Goal: Task Accomplishment & Management: Complete application form

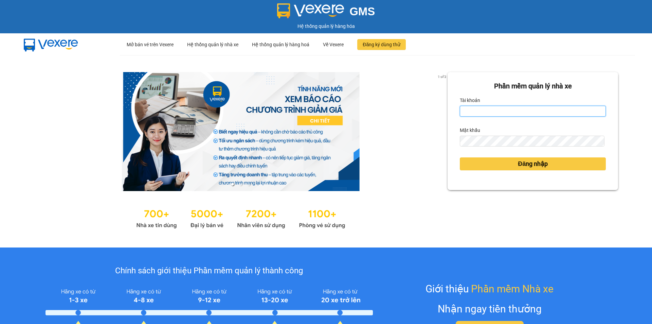
click at [486, 112] on input "Tài khoản" at bounding box center [533, 111] width 146 height 11
type input "ngapt.namhailimo"
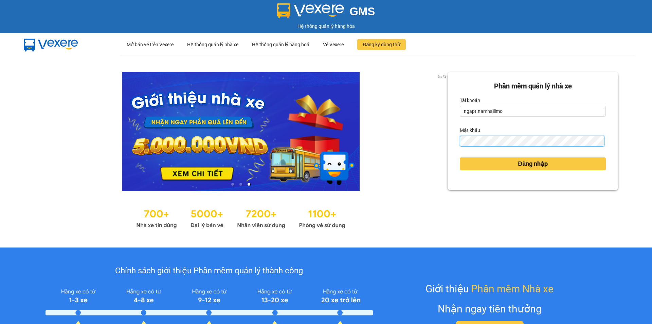
click at [460, 157] on button "Đăng nhập" at bounding box center [533, 163] width 146 height 13
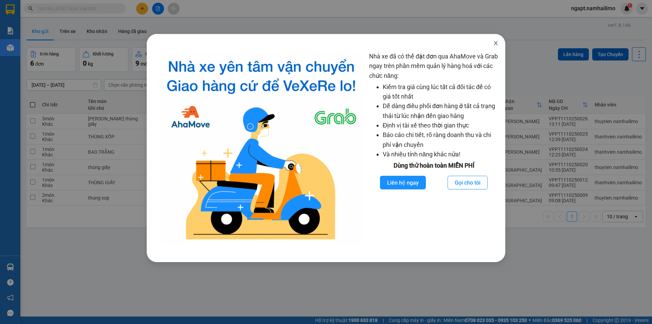
click at [494, 43] on icon "close" at bounding box center [495, 42] width 5 height 5
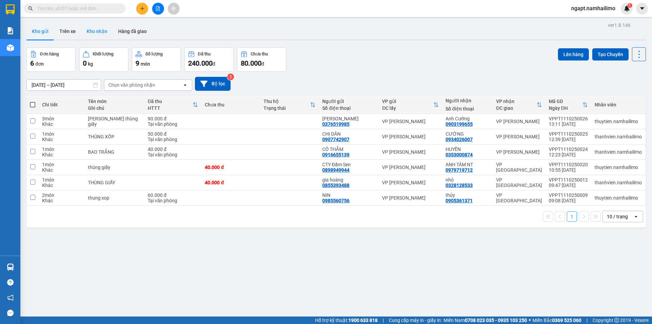
click at [90, 29] on button "Kho nhận" at bounding box center [97, 31] width 32 height 16
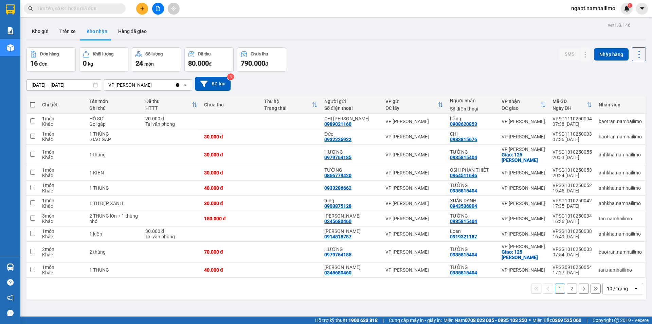
click at [570, 289] on button "2" at bounding box center [572, 288] width 10 height 10
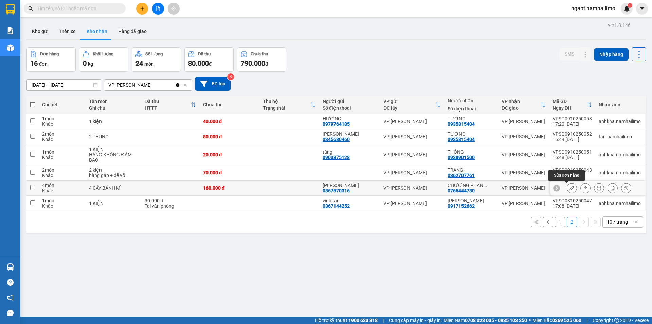
click at [567, 191] on button at bounding box center [572, 188] width 10 height 12
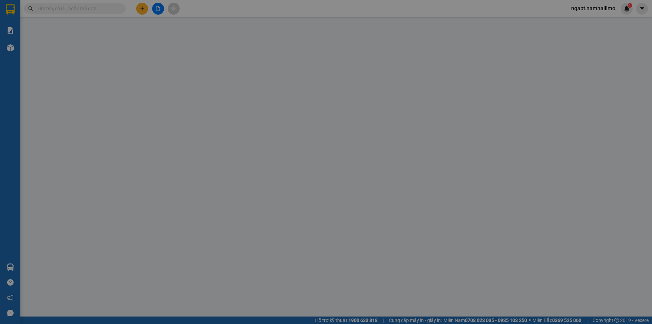
type input "0867570316"
type input "[PERSON_NAME]"
type input "0765444780"
type input "CHƯƠNG PHAN THIẾT"
type input "160.000"
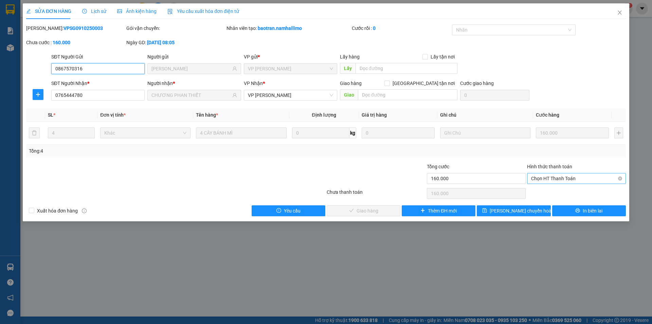
click at [570, 180] on span "Chọn HT Thanh Toán" at bounding box center [576, 178] width 91 height 10
drag, startPoint x: 565, startPoint y: 193, endPoint x: 537, endPoint y: 201, distance: 28.6
click at [564, 193] on div "Tại văn phòng" at bounding box center [576, 191] width 91 height 7
type input "0"
click at [378, 210] on span "Giao hàng" at bounding box center [368, 210] width 22 height 7
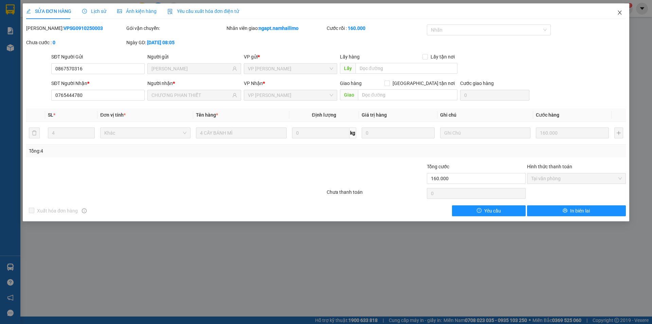
click at [620, 13] on icon "close" at bounding box center [620, 13] width 4 height 4
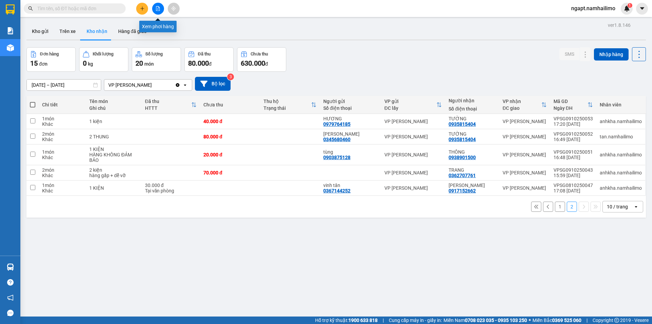
click at [155, 11] on button at bounding box center [158, 9] width 12 height 12
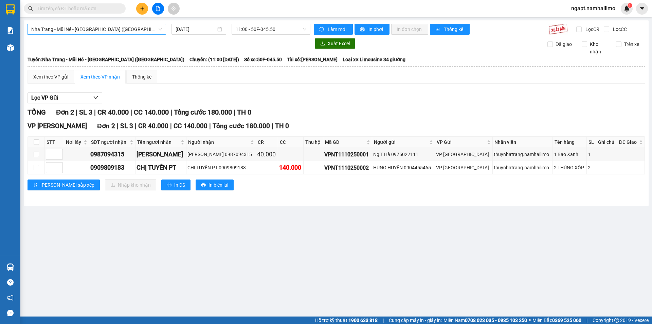
click at [124, 29] on span "Nha Trang - Mũi Né - [GEOGRAPHIC_DATA] ([GEOGRAPHIC_DATA])" at bounding box center [96, 29] width 131 height 10
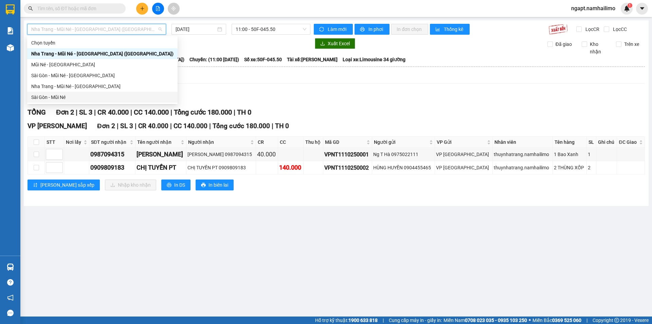
click at [66, 97] on div "Sài Gòn - Mũi Né" at bounding box center [102, 96] width 142 height 7
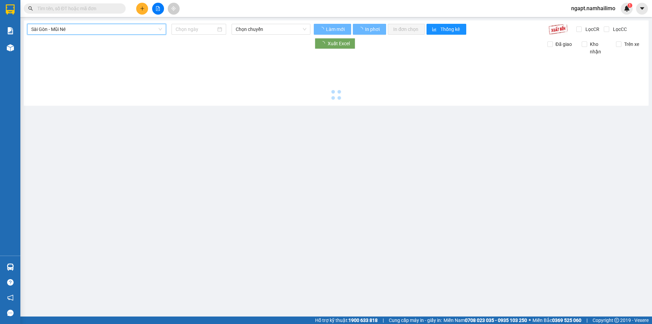
type input "[DATE]"
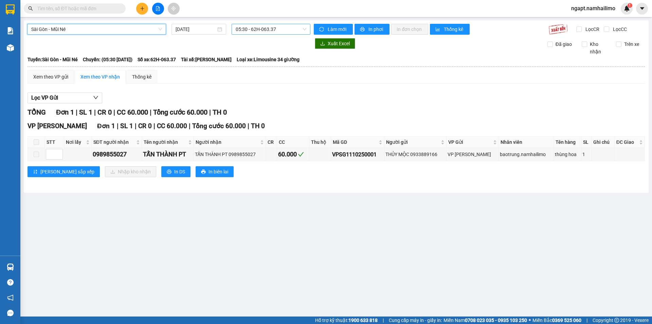
click at [262, 29] on span "05:30 - 62H-063.37" at bounding box center [271, 29] width 71 height 10
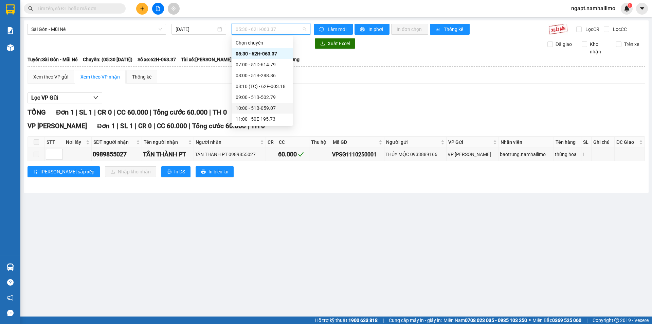
drag, startPoint x: 273, startPoint y: 109, endPoint x: 404, endPoint y: 163, distance: 142.1
click at [272, 109] on div "10:00 - 51B-059.07" at bounding box center [262, 107] width 53 height 7
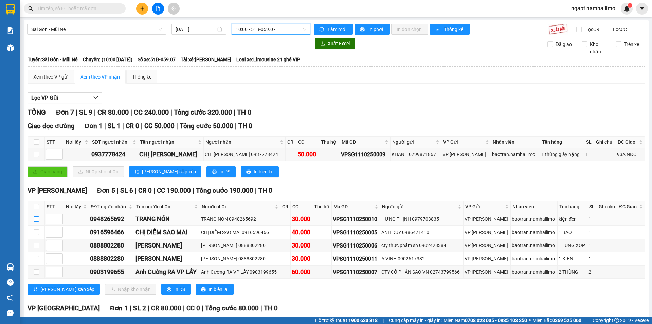
click at [35, 219] on input "checkbox" at bounding box center [36, 218] width 5 height 5
checkbox input "true"
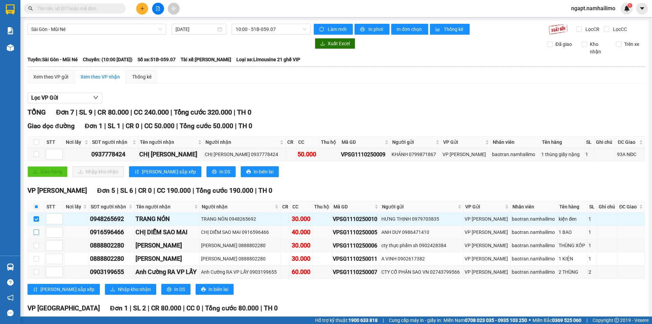
click at [35, 230] on input "checkbox" at bounding box center [36, 231] width 5 height 5
checkbox input "true"
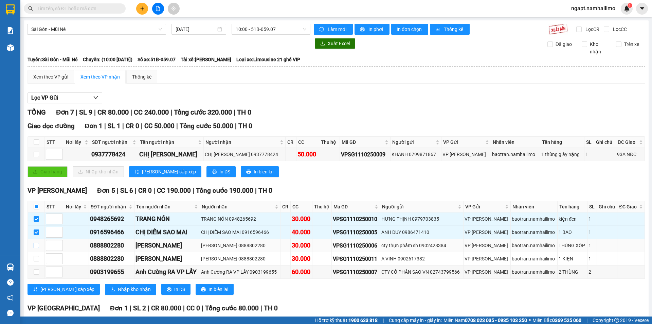
click at [36, 247] on input "checkbox" at bounding box center [36, 245] width 5 height 5
checkbox input "true"
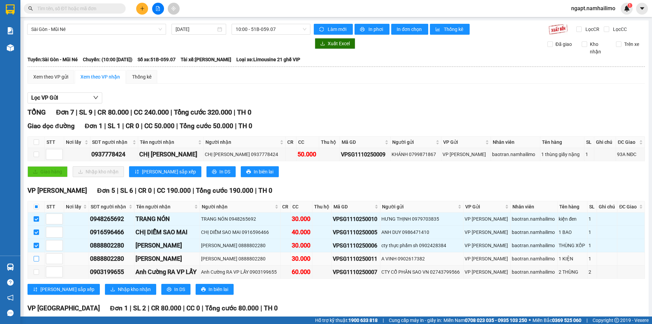
drag, startPoint x: 37, startPoint y: 258, endPoint x: 37, endPoint y: 263, distance: 4.4
click at [37, 259] on input "checkbox" at bounding box center [36, 258] width 5 height 5
checkbox input "true"
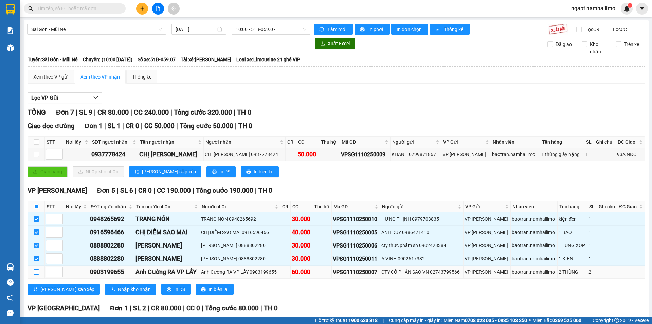
click at [35, 273] on input "checkbox" at bounding box center [36, 271] width 5 height 5
checkbox input "true"
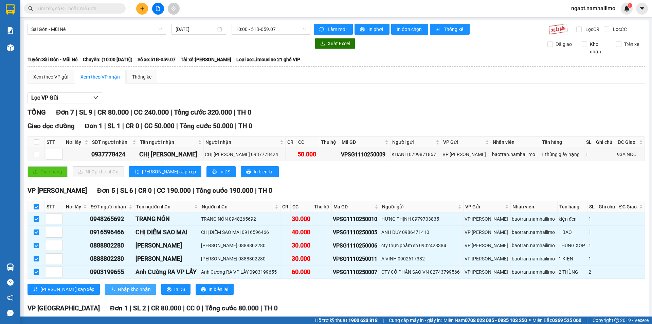
click at [118, 288] on span "Nhập kho nhận" at bounding box center [134, 288] width 33 height 7
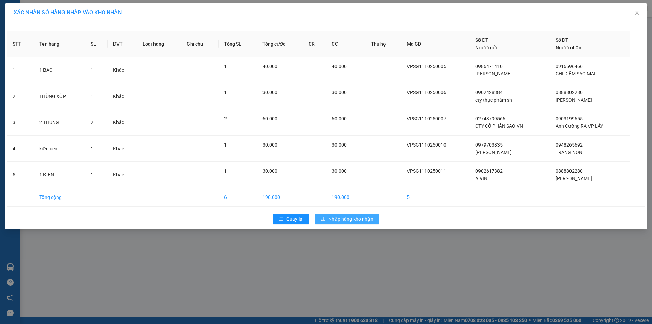
click at [358, 218] on span "Nhập hàng kho nhận" at bounding box center [350, 218] width 45 height 7
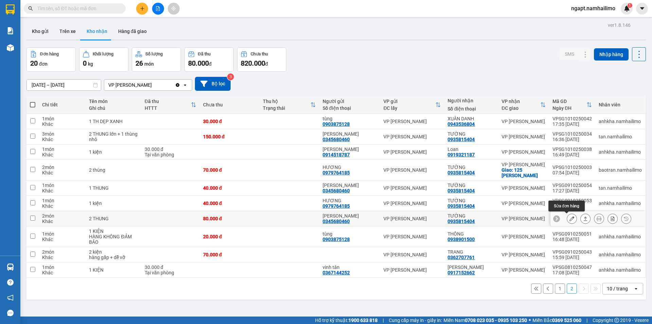
click at [570, 220] on icon at bounding box center [572, 218] width 5 height 5
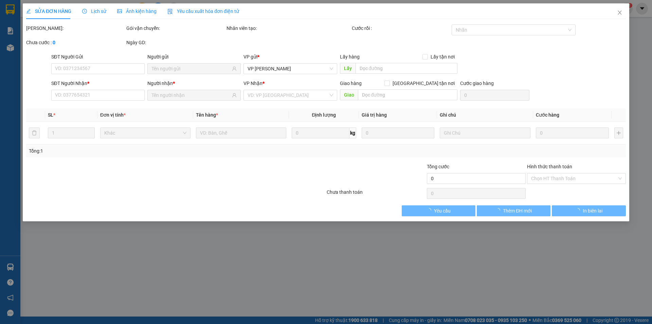
type input "0345680460"
type input "[PERSON_NAME]"
type input "0935815404"
type input "TƯỜNG"
type input "80.000"
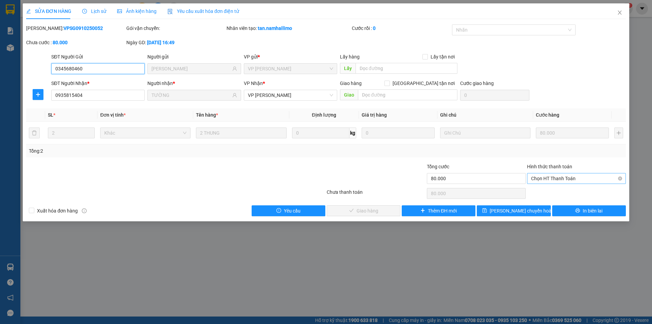
click at [555, 178] on span "Chọn HT Thanh Toán" at bounding box center [576, 178] width 91 height 10
click at [555, 194] on div "Tại văn phòng" at bounding box center [576, 191] width 91 height 7
type input "0"
click at [379, 212] on button "Giao hàng" at bounding box center [364, 210] width 74 height 11
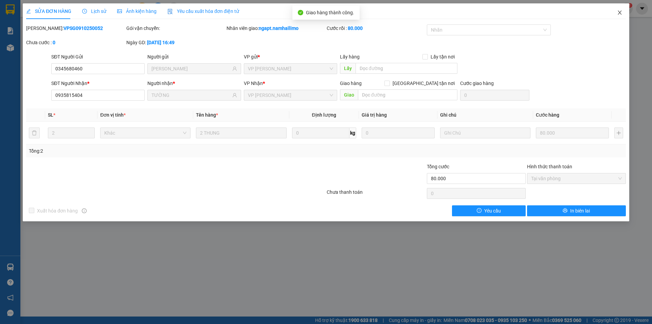
click at [618, 14] on icon "close" at bounding box center [619, 12] width 5 height 5
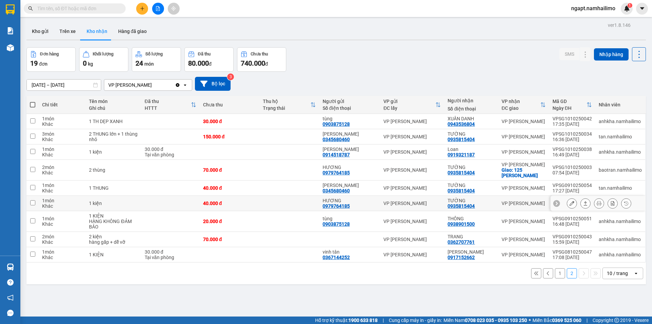
click at [570, 203] on icon at bounding box center [572, 203] width 5 height 5
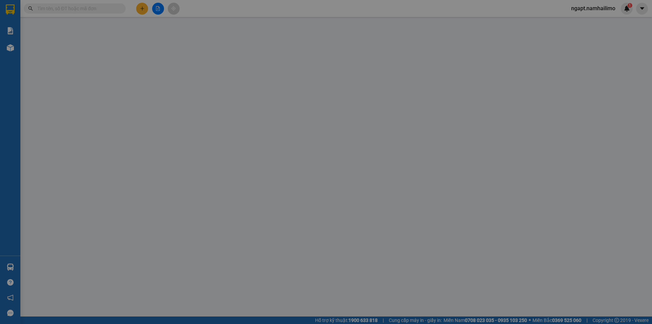
type input "0979764185"
type input "HƯƠNG"
type input "0935815404"
type input "TƯỜNG"
type input "40.000"
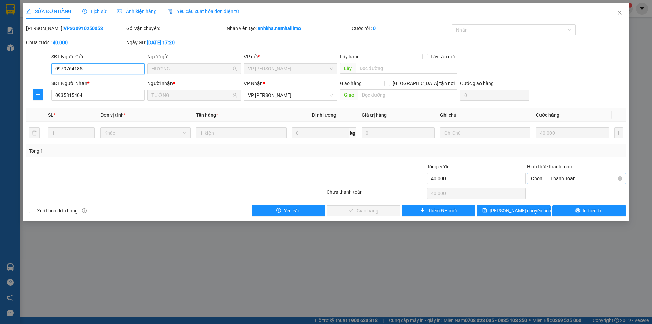
click at [579, 180] on span "Chọn HT Thanh Toán" at bounding box center [576, 178] width 91 height 10
click at [572, 195] on div "Tại văn phòng" at bounding box center [576, 191] width 91 height 7
type input "0"
click at [371, 209] on span "Giao hàng" at bounding box center [368, 210] width 22 height 7
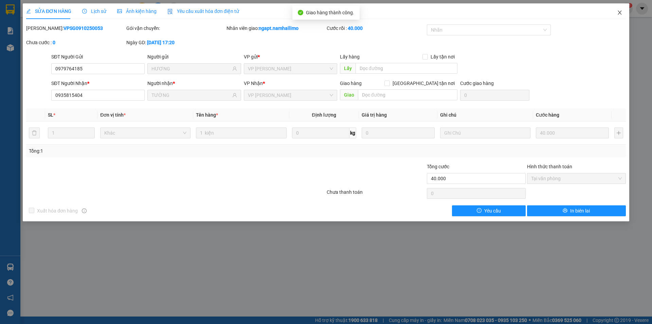
click at [622, 13] on icon "close" at bounding box center [619, 12] width 5 height 5
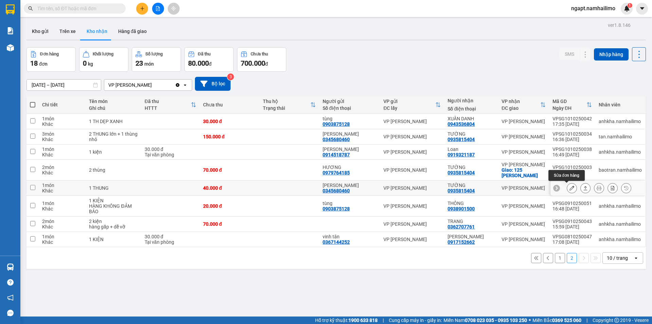
click at [567, 187] on button at bounding box center [572, 188] width 10 height 12
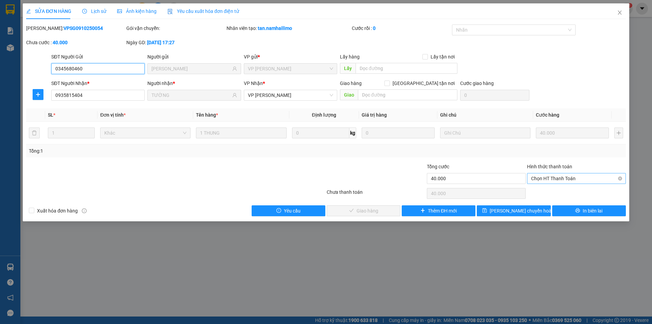
click at [566, 179] on span "Chọn HT Thanh Toán" at bounding box center [576, 178] width 91 height 10
drag, startPoint x: 561, startPoint y: 192, endPoint x: 422, endPoint y: 189, distance: 139.0
click at [559, 192] on div "Tại văn phòng" at bounding box center [576, 191] width 91 height 7
type input "0"
click at [366, 213] on span "Giao hàng" at bounding box center [368, 210] width 22 height 7
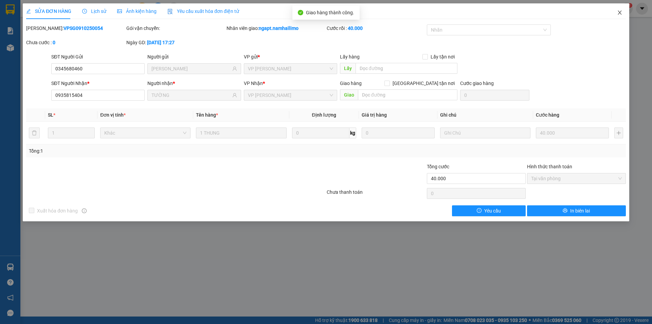
click at [619, 14] on icon "close" at bounding box center [619, 12] width 5 height 5
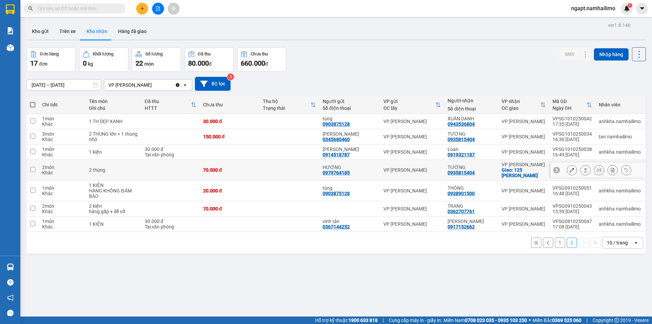
click at [569, 172] on button at bounding box center [572, 170] width 10 height 12
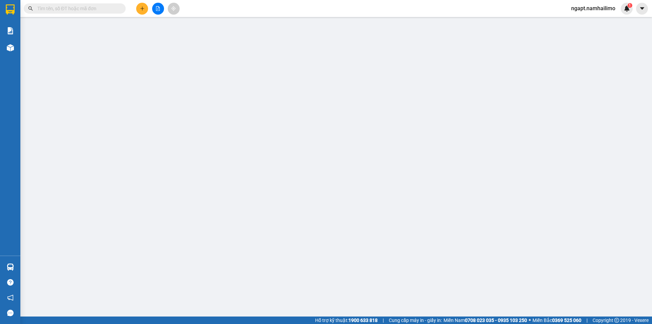
type input "0979764185"
type input "HƯƠNG"
type input "0935815404"
type input "TƯỜNG"
checkbox input "true"
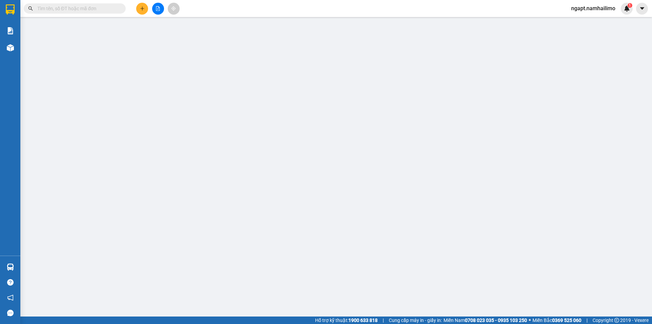
type input "125 [PERSON_NAME]"
type input "70.000"
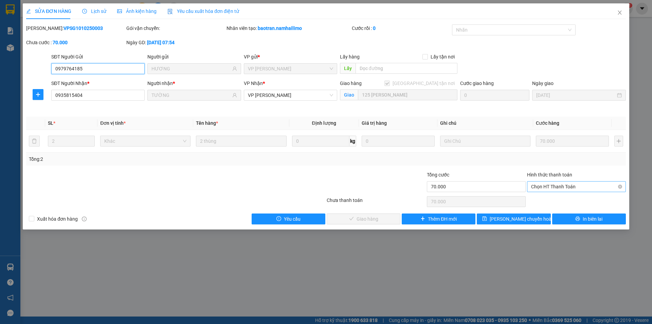
click at [560, 186] on span "Chọn HT Thanh Toán" at bounding box center [576, 186] width 91 height 10
click at [563, 202] on div "Tại văn phòng" at bounding box center [576, 199] width 91 height 7
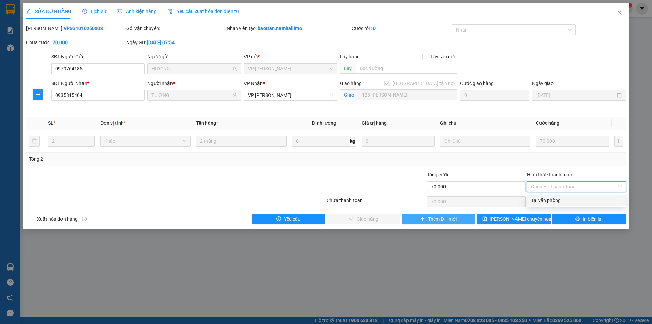
type input "0"
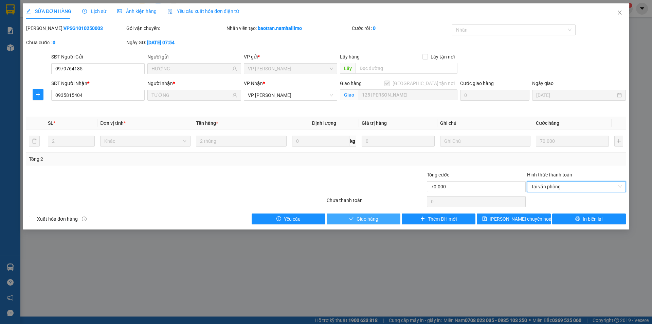
click at [375, 217] on span "Giao hàng" at bounding box center [368, 218] width 22 height 7
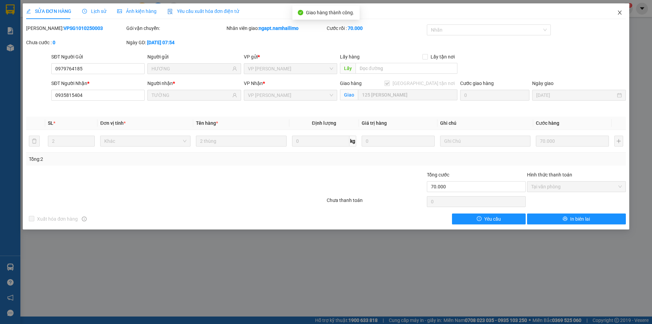
click at [620, 12] on icon "close" at bounding box center [619, 12] width 5 height 5
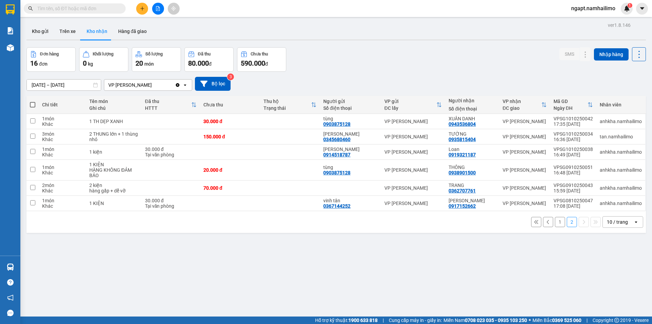
click at [555, 224] on button "1" at bounding box center [560, 222] width 10 height 10
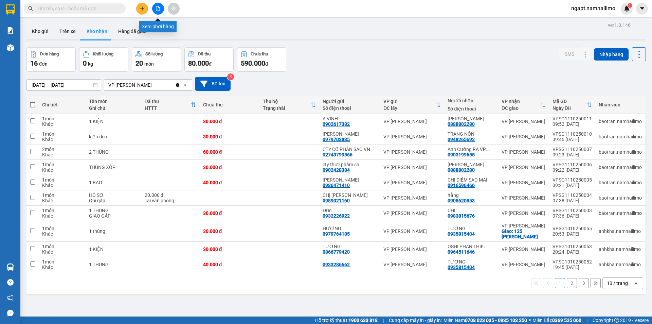
click at [155, 12] on button at bounding box center [158, 9] width 12 height 12
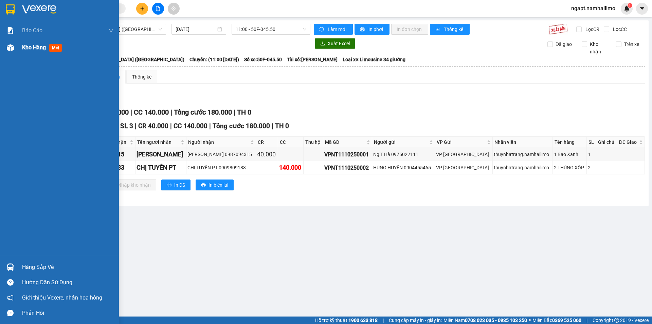
click at [23, 48] on span "Kho hàng" at bounding box center [34, 47] width 24 height 6
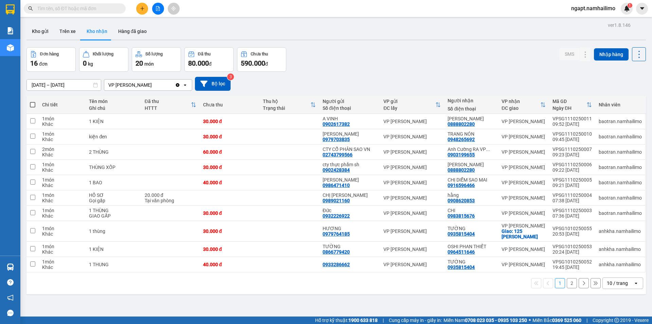
click at [567, 283] on button "2" at bounding box center [572, 283] width 10 height 10
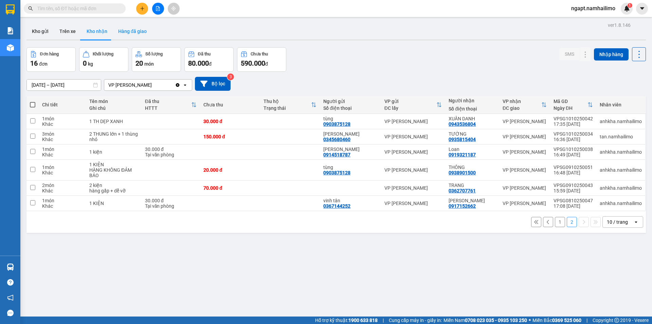
click at [137, 32] on button "Hàng đã giao" at bounding box center [132, 31] width 39 height 16
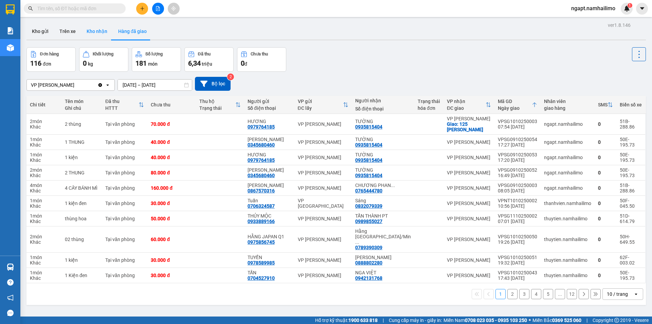
click at [89, 29] on button "Kho nhận" at bounding box center [97, 31] width 32 height 16
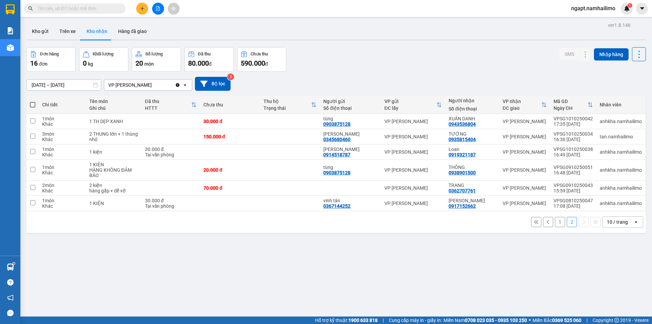
click at [555, 224] on button "1" at bounding box center [560, 222] width 10 height 10
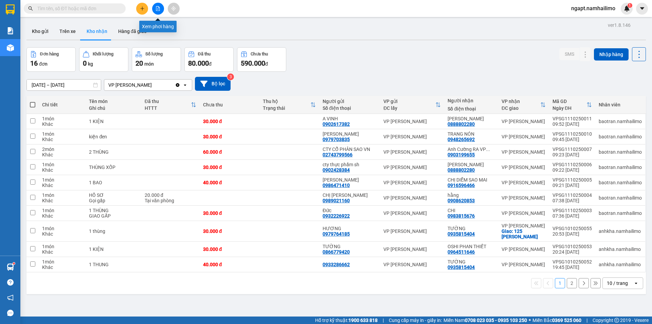
click at [160, 12] on button at bounding box center [158, 9] width 12 height 12
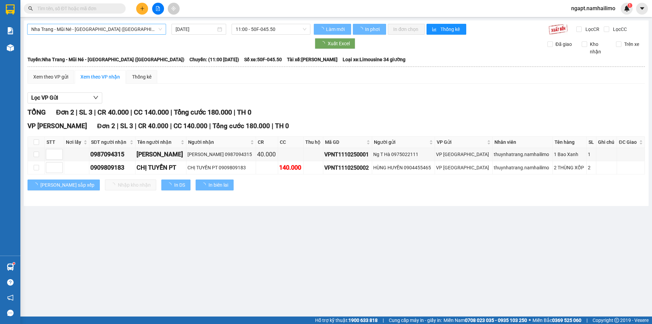
click at [126, 32] on span "Nha Trang - Mũi Né - [GEOGRAPHIC_DATA] ([GEOGRAPHIC_DATA])" at bounding box center [96, 29] width 131 height 10
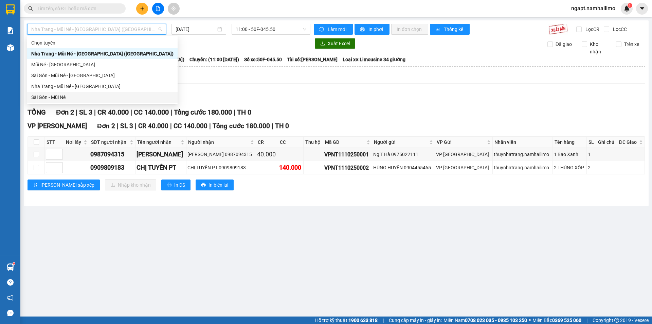
drag, startPoint x: 68, startPoint y: 96, endPoint x: 324, endPoint y: 38, distance: 262.7
click at [68, 95] on div "Sài Gòn - Mũi Né" at bounding box center [102, 96] width 142 height 7
type input "[DATE]"
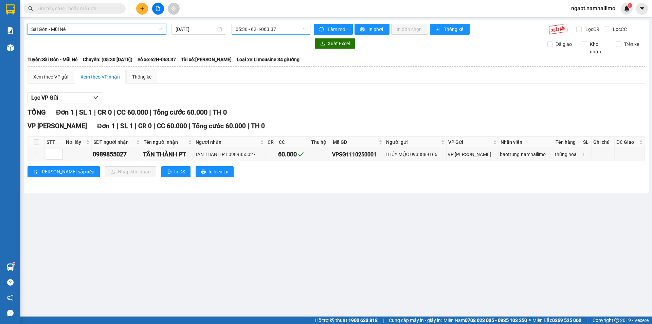
click at [290, 26] on span "05:30 - 62H-063.37" at bounding box center [271, 29] width 71 height 10
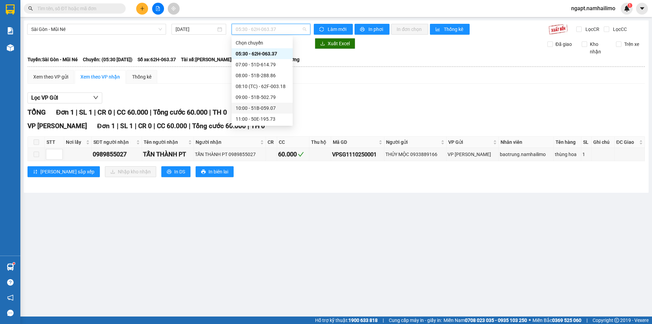
click at [263, 110] on div "10:00 - 51B-059.07" at bounding box center [262, 107] width 53 height 7
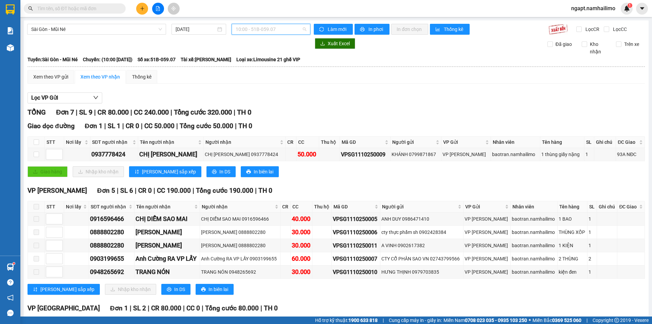
click at [285, 28] on span "10:00 - 51B-059.07" at bounding box center [271, 29] width 71 height 10
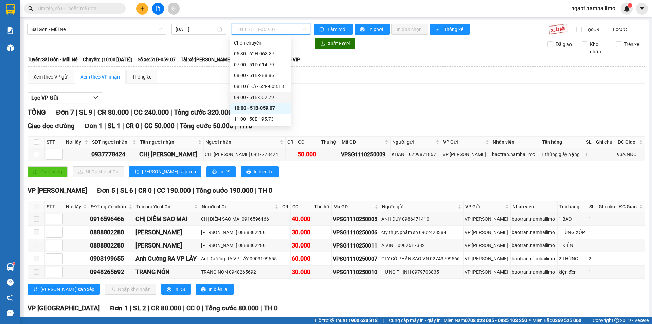
click at [263, 96] on div "09:00 - 51B-502.79" at bounding box center [260, 96] width 53 height 7
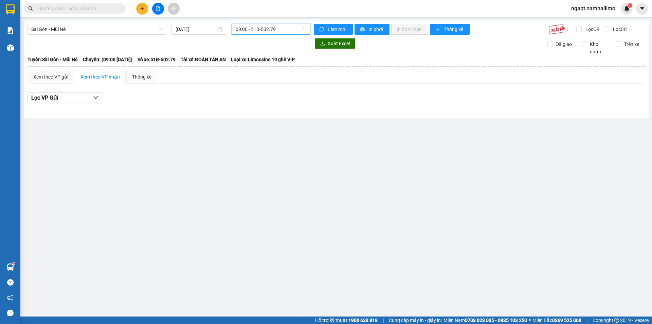
click at [281, 33] on span "09:00 - 51B-502.79" at bounding box center [271, 29] width 71 height 10
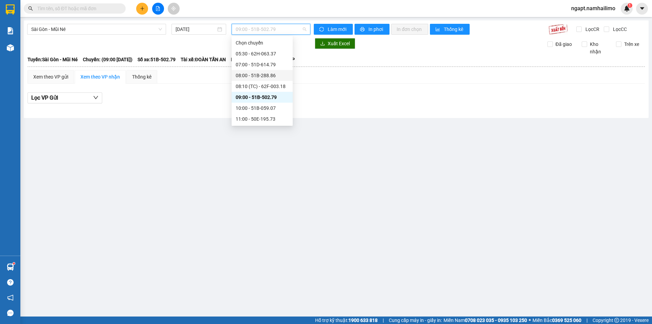
click at [271, 78] on div "08:00 - 51B-288.86" at bounding box center [262, 75] width 53 height 7
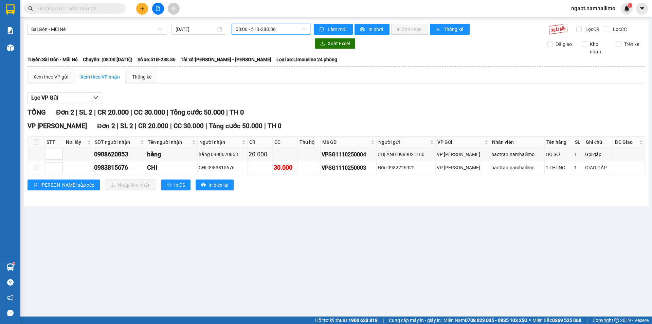
click at [295, 32] on span "08:00 - 51B-288.86" at bounding box center [271, 29] width 71 height 10
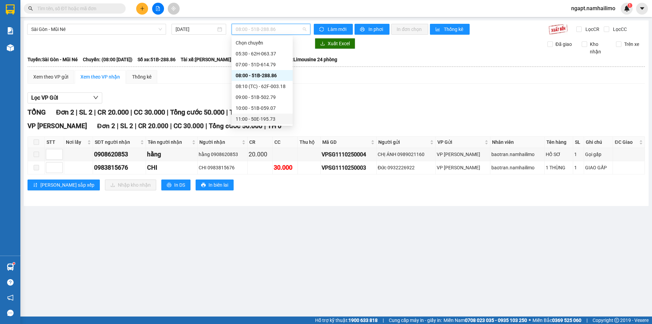
click at [273, 118] on div "11:00 - 50E-195.73" at bounding box center [262, 118] width 53 height 7
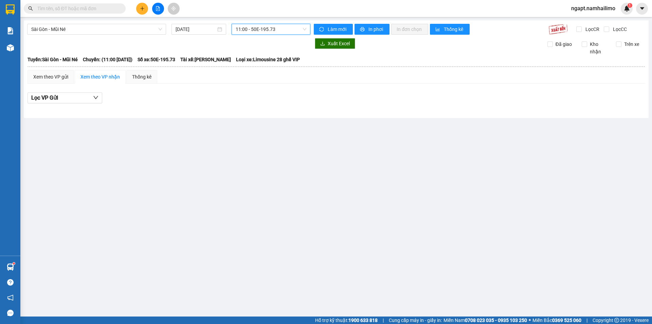
click at [279, 27] on span "11:00 - 50E-195.73" at bounding box center [271, 29] width 71 height 10
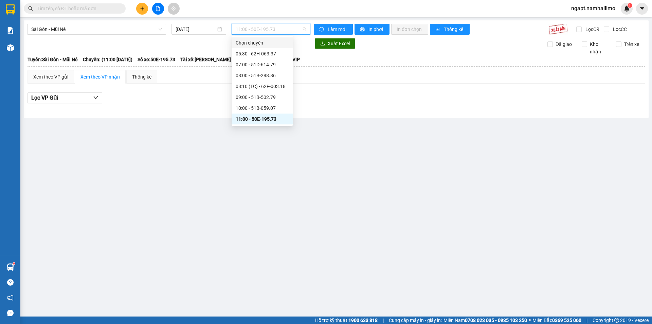
click at [98, 5] on input "text" at bounding box center [77, 8] width 80 height 7
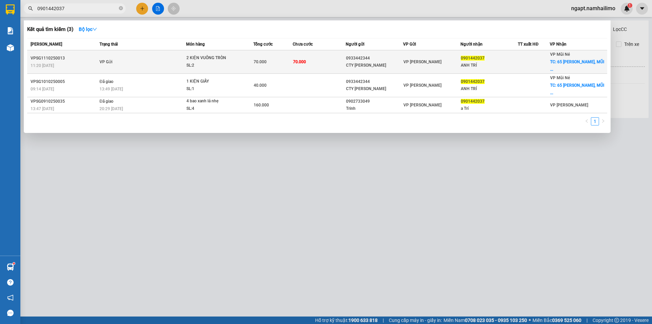
type input "0901442037"
click at [62, 62] on div "11:20 [DATE]" at bounding box center [64, 65] width 67 height 7
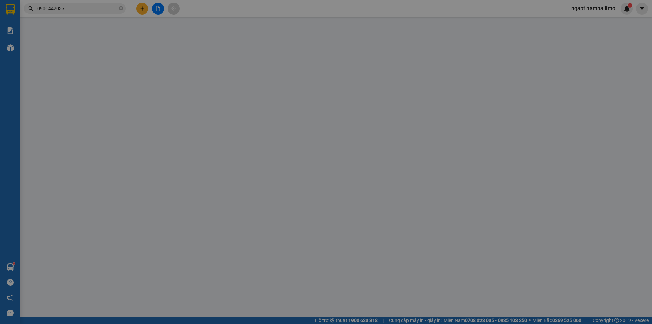
type input "0933442344"
type input "CTY [PERSON_NAME]"
type input "0901442037"
type input "ANH TRÍ"
checkbox input "true"
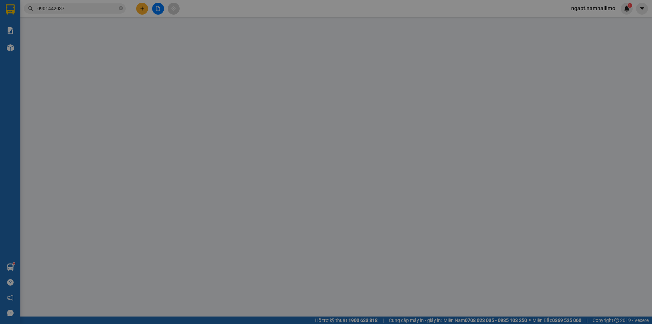
type input "65 [PERSON_NAME], MŨI NÉ"
type input "70.000"
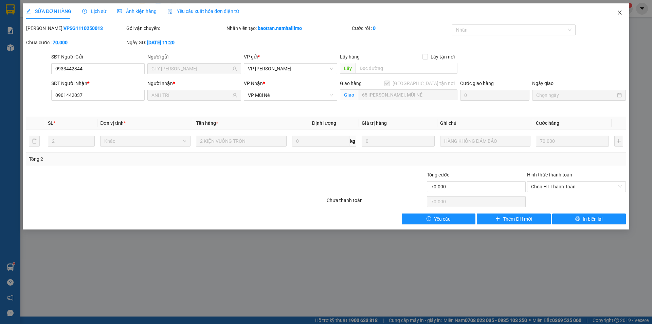
click at [620, 14] on icon "close" at bounding box center [620, 13] width 4 height 4
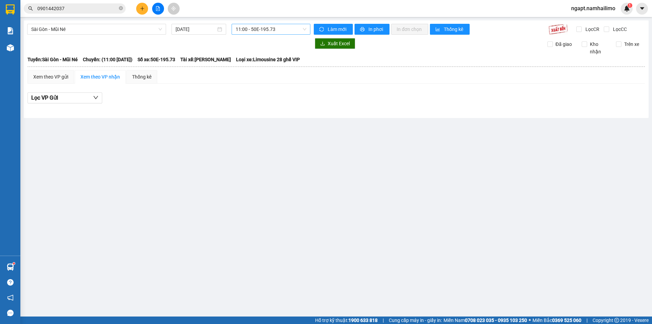
click at [250, 28] on span "11:00 - 50E-195.73" at bounding box center [271, 29] width 71 height 10
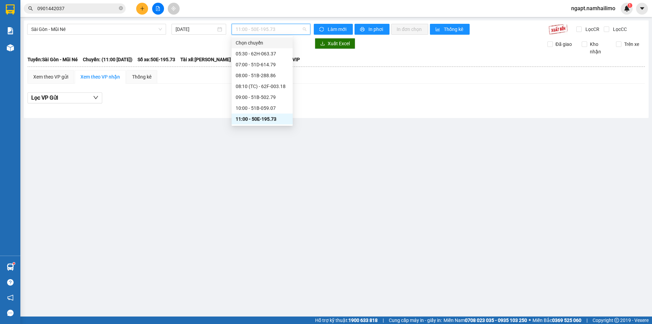
click at [281, 30] on span "11:00 - 50E-195.73" at bounding box center [271, 29] width 71 height 10
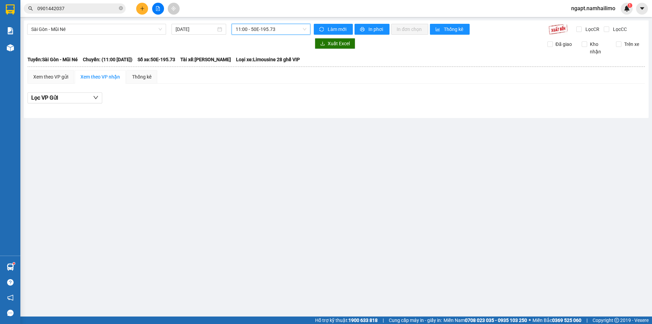
click at [290, 28] on span "11:00 - 50E-195.73" at bounding box center [271, 29] width 71 height 10
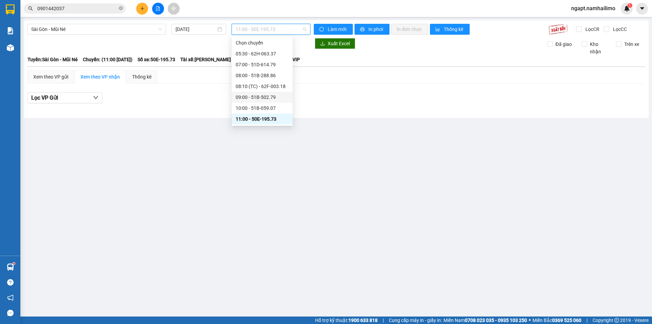
scroll to position [45, 0]
click at [258, 95] on div "14:00 - 50H-638.28" at bounding box center [262, 95] width 53 height 7
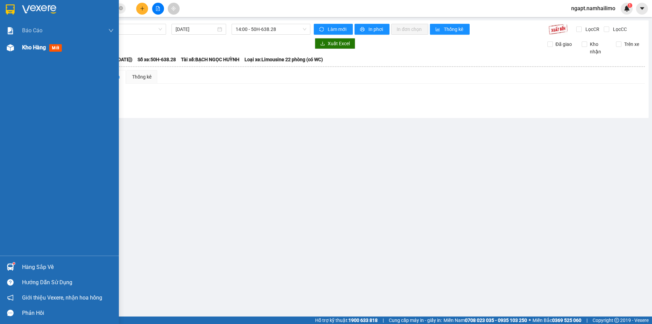
click at [24, 49] on span "Kho hàng" at bounding box center [34, 47] width 24 height 6
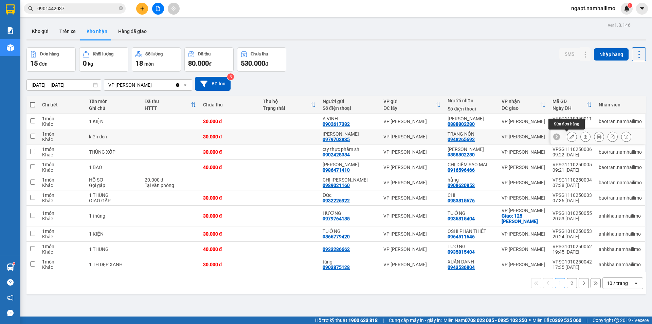
click at [570, 135] on icon at bounding box center [572, 136] width 5 height 5
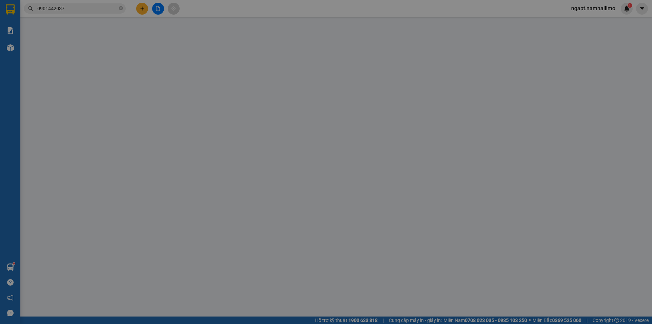
type input "0979703835"
type input "[PERSON_NAME]"
type input "0948265692"
type input "TRANG NÓN"
type input "30.000"
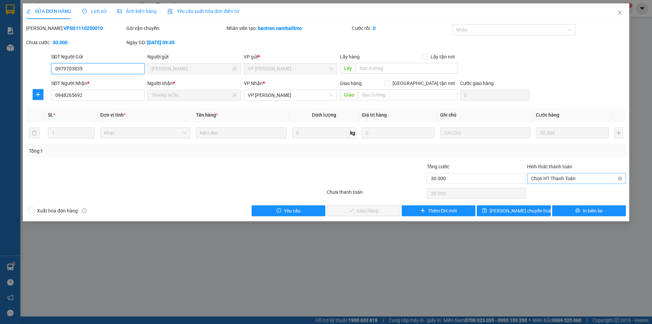
click at [580, 179] on span "Chọn HT Thanh Toán" at bounding box center [576, 178] width 91 height 10
click at [572, 191] on div "Tại văn phòng" at bounding box center [576, 191] width 91 height 7
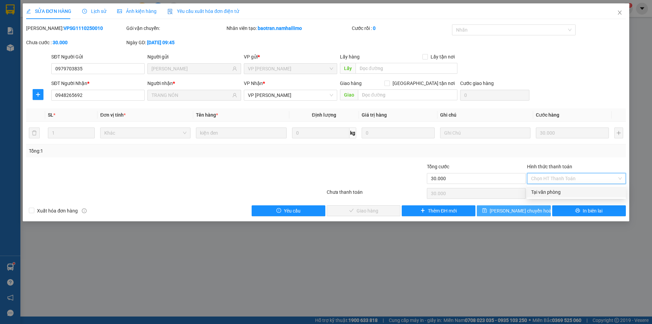
type input "0"
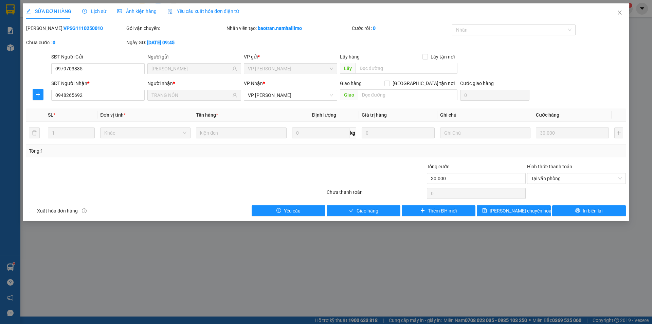
click at [383, 204] on div "Total Paid Fee 0 Total UnPaid Fee 30.000 Cash Collection Total Fee Mã ĐH: VPSG1…" at bounding box center [326, 120] width 600 height 192
click at [381, 211] on button "Giao hàng" at bounding box center [364, 210] width 74 height 11
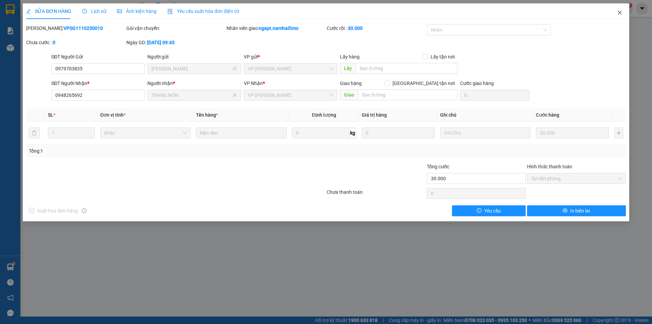
click at [620, 12] on icon "close" at bounding box center [619, 12] width 5 height 5
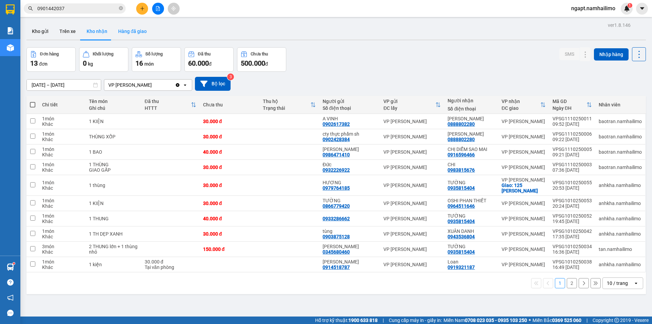
click at [120, 33] on button "Hàng đã giao" at bounding box center [132, 31] width 39 height 16
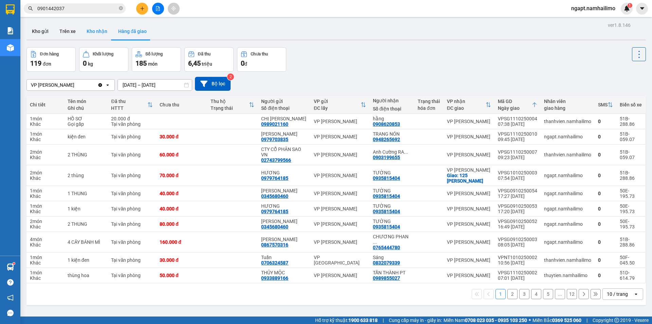
click at [95, 34] on button "Kho nhận" at bounding box center [97, 31] width 32 height 16
drag, startPoint x: 95, startPoint y: 34, endPoint x: 111, endPoint y: 40, distance: 17.7
click at [95, 34] on button "Kho nhận" at bounding box center [97, 31] width 32 height 16
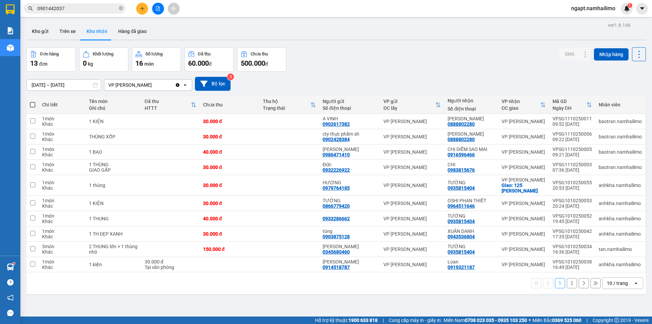
click at [567, 286] on button "2" at bounding box center [572, 283] width 10 height 10
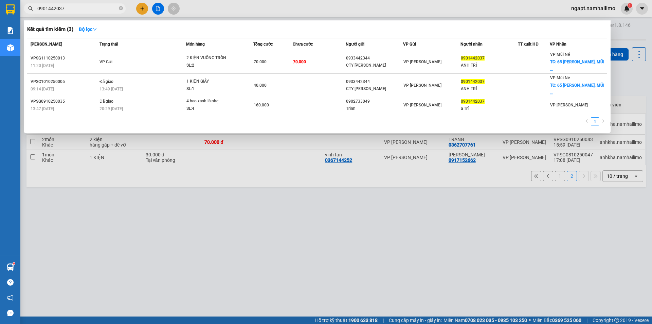
click at [91, 5] on input "0901442037" at bounding box center [77, 8] width 80 height 7
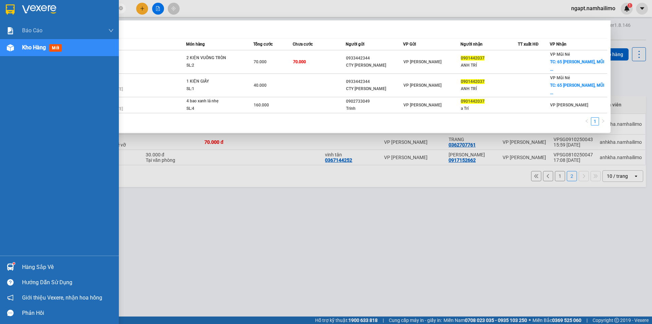
drag, startPoint x: 91, startPoint y: 5, endPoint x: 0, endPoint y: 3, distance: 91.1
click at [0, 3] on section "Kết quả tìm kiếm ( 3 ) Bộ lọc Mã ĐH Trạng thái Món hàng Tổng cước Chưa cước Ngư…" at bounding box center [326, 162] width 652 height 324
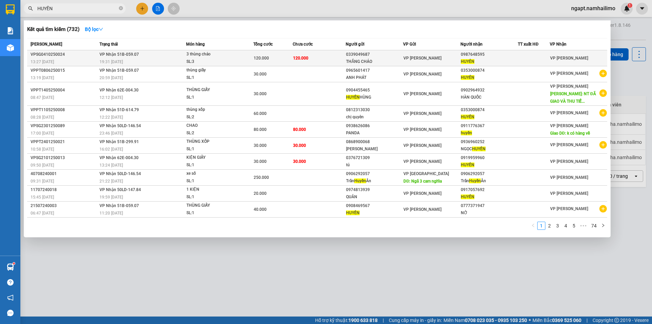
type input "HUYỀN"
click at [315, 64] on td "120.000" at bounding box center [319, 58] width 53 height 16
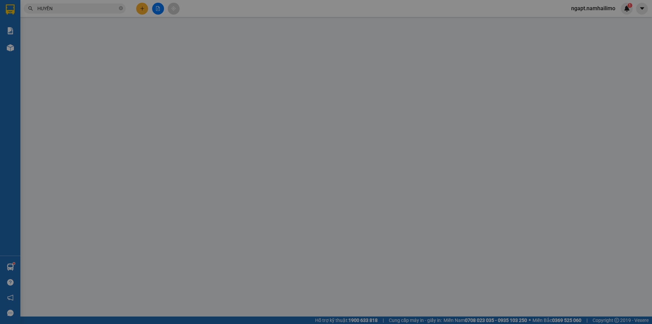
type input "0339049687"
type input "THẮNG CHÁO"
type input "0987648595"
type input "HUYỀN"
type input "120.000"
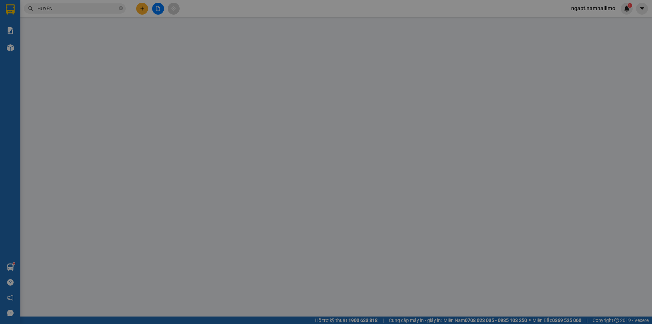
type input "120.000"
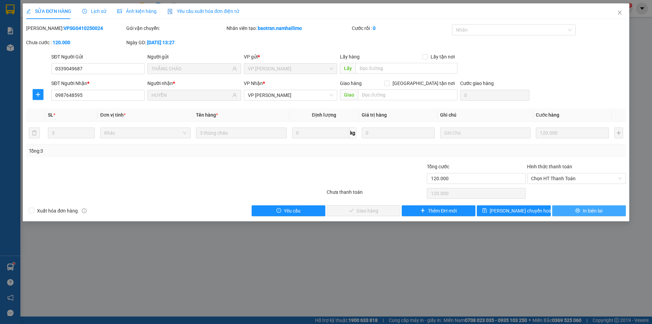
click at [607, 213] on button "In biên lai" at bounding box center [589, 210] width 74 height 11
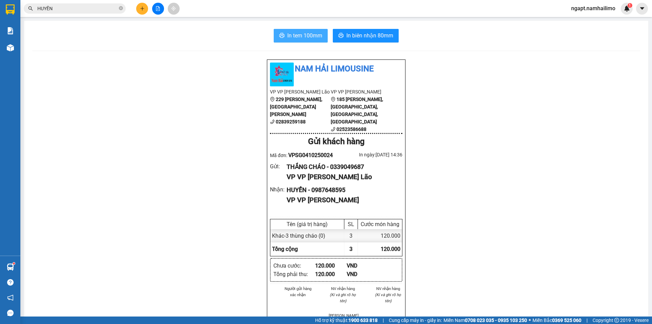
click at [301, 36] on span "In tem 100mm" at bounding box center [304, 35] width 35 height 8
drag, startPoint x: 348, startPoint y: 189, endPoint x: 311, endPoint y: 189, distance: 37.0
click at [311, 189] on div "HUYỀN - 0987648595" at bounding box center [342, 190] width 110 height 10
copy div "0987648595"
click at [298, 37] on span "In tem 100mm" at bounding box center [304, 35] width 35 height 8
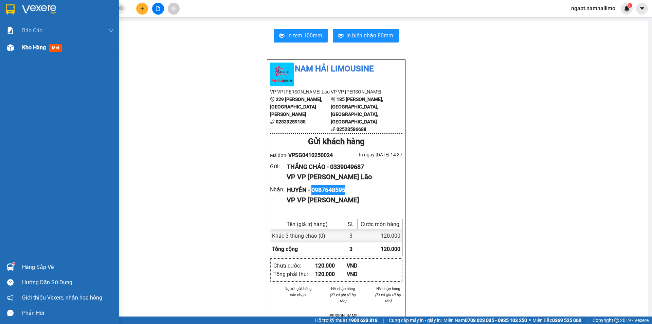
click at [11, 49] on img at bounding box center [10, 47] width 7 height 7
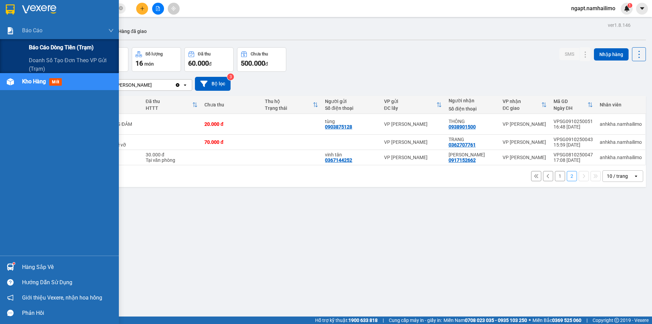
click at [53, 47] on span "Báo cáo dòng tiền (trạm)" at bounding box center [61, 47] width 65 height 8
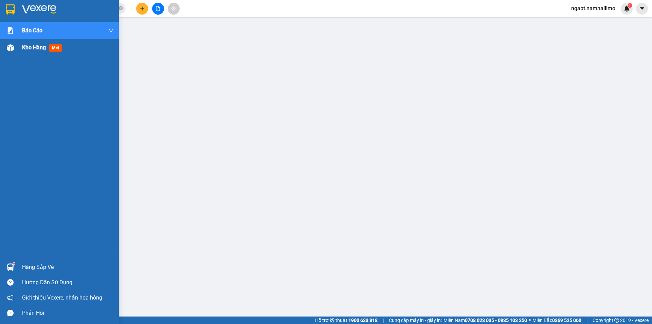
click at [16, 46] on div at bounding box center [10, 48] width 12 height 12
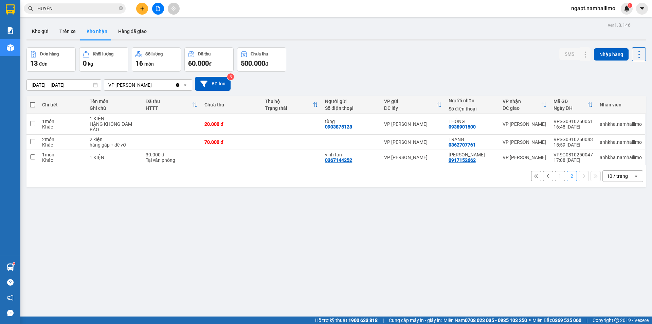
click at [557, 178] on button "1" at bounding box center [560, 176] width 10 height 10
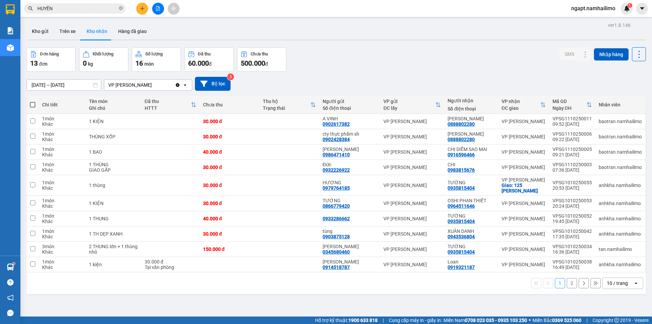
click at [156, 10] on button at bounding box center [158, 9] width 12 height 12
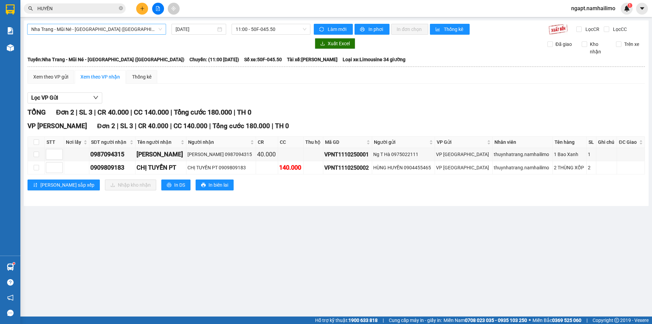
click at [136, 32] on span "Nha Trang - Mũi Né - [GEOGRAPHIC_DATA] ([GEOGRAPHIC_DATA])" at bounding box center [96, 29] width 131 height 10
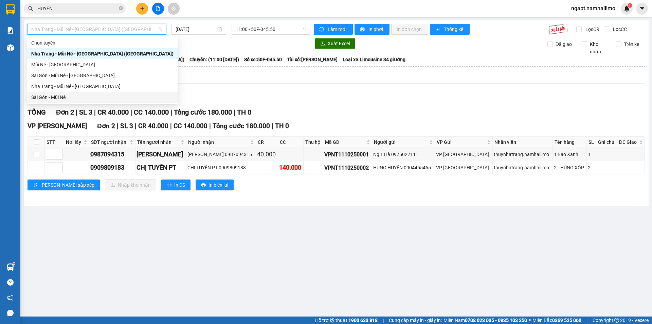
click at [80, 94] on div "Sài Gòn - Mũi Né" at bounding box center [102, 96] width 142 height 7
type input "[DATE]"
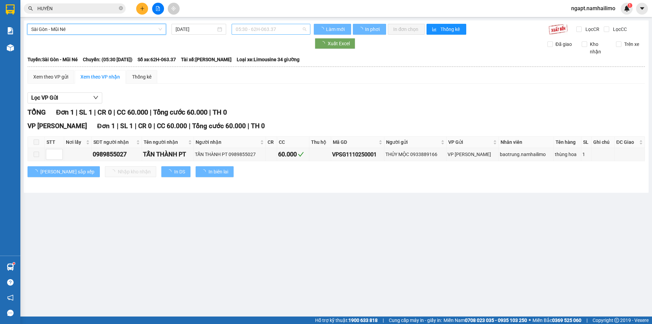
click at [285, 32] on span "05:30 - 62H-063.37" at bounding box center [271, 29] width 71 height 10
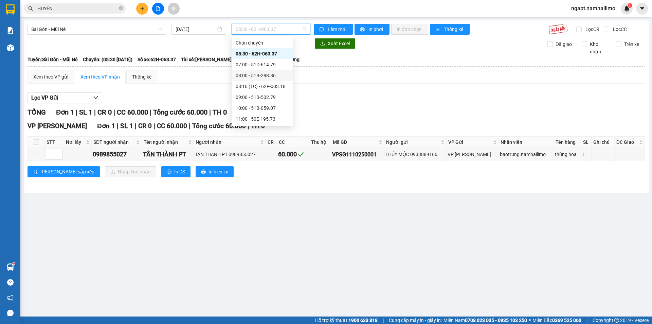
scroll to position [45, 0]
click at [271, 74] on div "11:00 - 50E-195.73" at bounding box center [262, 73] width 53 height 7
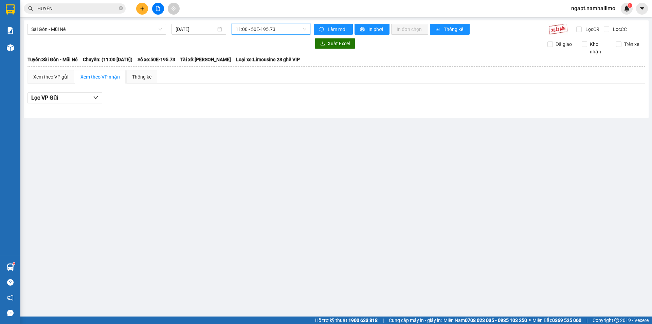
click at [141, 11] on icon "plus" at bounding box center [142, 8] width 5 height 5
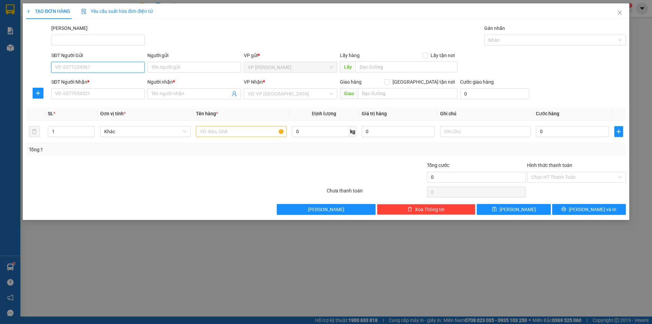
click at [93, 69] on input "SĐT Người Gửi" at bounding box center [97, 67] width 93 height 11
type input "0919003040"
click at [121, 77] on div "0919003040 - hà" at bounding box center [97, 80] width 85 height 7
type input "hà"
type input "0934193499"
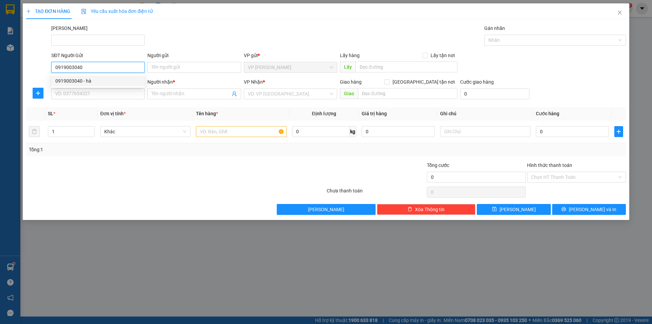
type input "THÀNH [GEOGRAPHIC_DATA]"
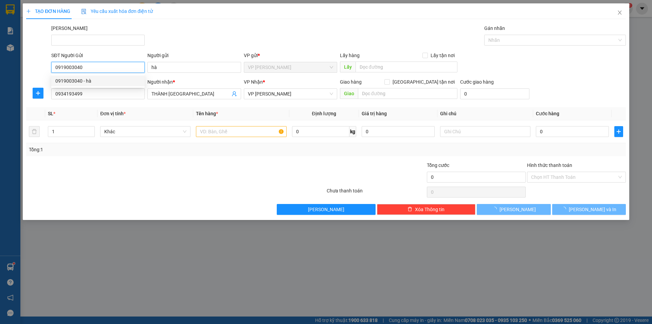
type input "20.000"
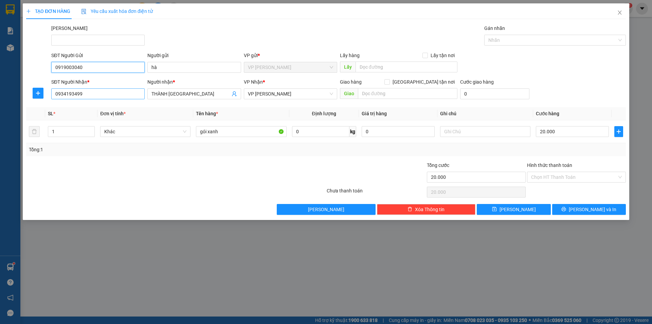
type input "0919003040"
drag, startPoint x: 108, startPoint y: 94, endPoint x: 47, endPoint y: 94, distance: 61.8
click at [47, 94] on div "SĐT Người Nhận * 0934193499 Người nhận * THÀNH MỸ VP Nhận * VP [PERSON_NAME] [P…" at bounding box center [325, 90] width 601 height 24
type input "0961976878"
drag, startPoint x: 186, startPoint y: 92, endPoint x: 148, endPoint y: 93, distance: 38.1
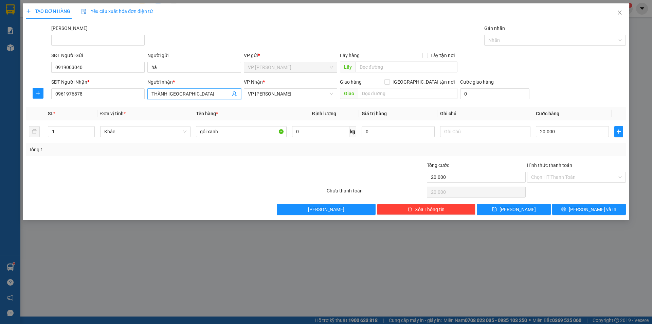
click at [148, 93] on span "THÀNH [GEOGRAPHIC_DATA]" at bounding box center [193, 93] width 93 height 11
type input "uyển nhi"
click at [146, 170] on div at bounding box center [125, 173] width 200 height 24
click at [221, 130] on input "gói xanh" at bounding box center [241, 131] width 90 height 11
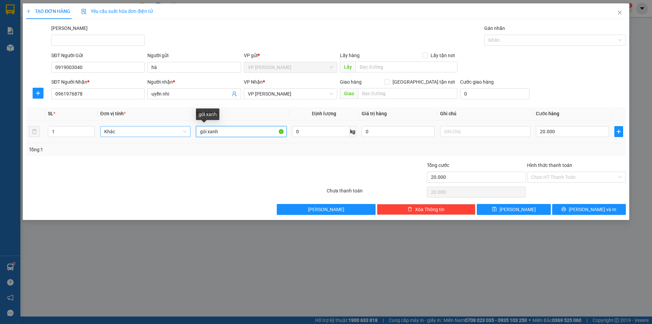
drag, startPoint x: 220, startPoint y: 130, endPoint x: 162, endPoint y: 135, distance: 57.6
click at [162, 135] on tr "1 Khác gói xanh 0 kg 0 20.000" at bounding box center [326, 131] width 600 height 23
type input "thùng xốp"
click at [560, 130] on input "20.000" at bounding box center [572, 131] width 73 height 11
type input "3"
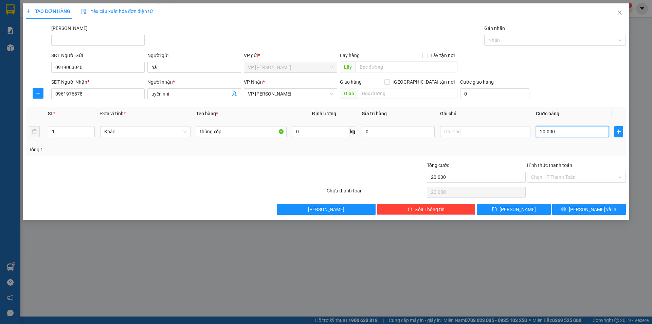
type input "3"
type input "30"
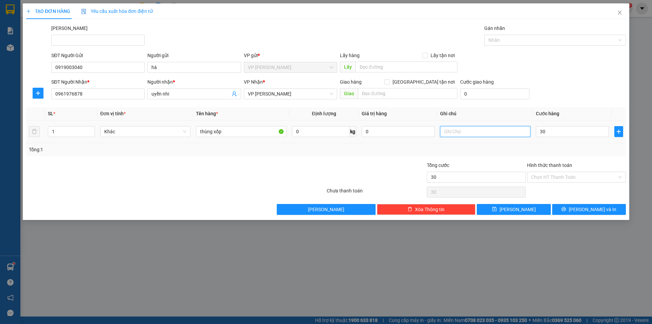
type input "30.000"
click at [487, 129] on input "text" at bounding box center [485, 131] width 90 height 11
type input "g"
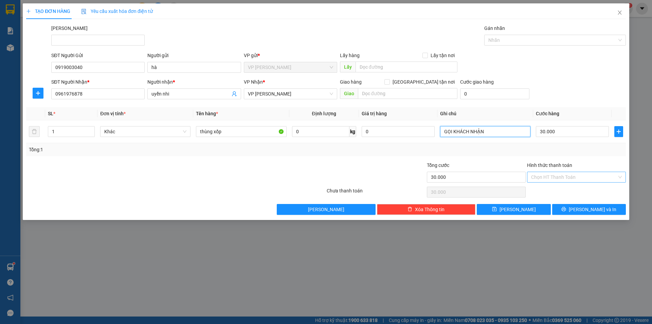
type input "GỌI KHÁCH NHẬN"
click at [598, 177] on input "Hình thức thanh toán" at bounding box center [574, 177] width 86 height 10
click at [577, 189] on div "Tại văn phòng" at bounding box center [576, 190] width 91 height 7
type input "0"
click at [589, 213] on span "[PERSON_NAME] và In" at bounding box center [593, 209] width 48 height 7
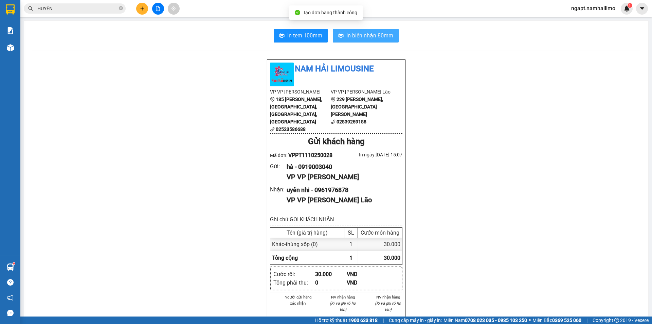
click at [370, 38] on span "In biên nhận 80mm" at bounding box center [369, 35] width 47 height 8
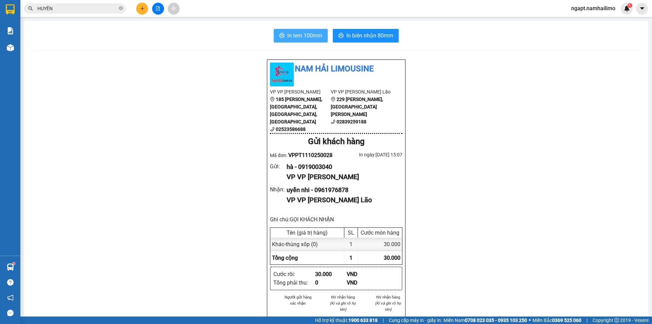
click at [313, 33] on span "In tem 100mm" at bounding box center [304, 35] width 35 height 8
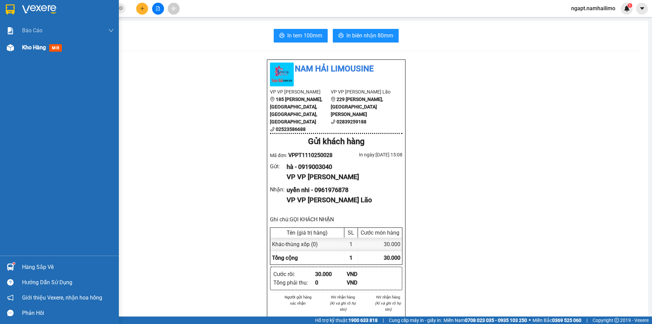
click at [30, 48] on span "Kho hàng" at bounding box center [34, 47] width 24 height 6
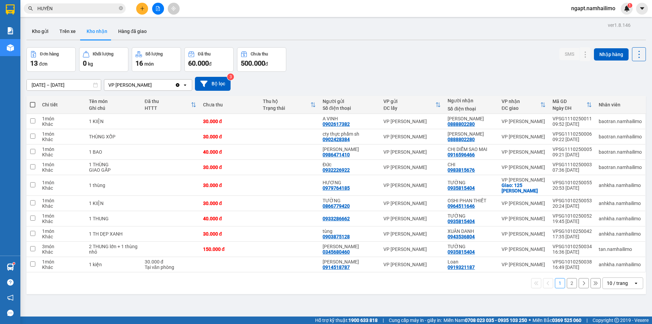
click at [96, 5] on input "HUYỀN" at bounding box center [77, 8] width 80 height 7
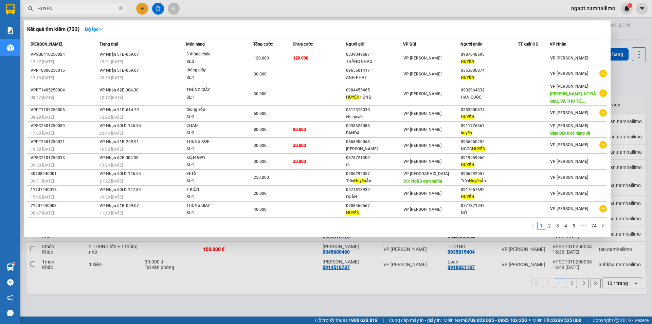
click at [96, 5] on input "HUYỀN" at bounding box center [77, 8] width 80 height 7
click at [330, 60] on td "120.000" at bounding box center [319, 58] width 53 height 16
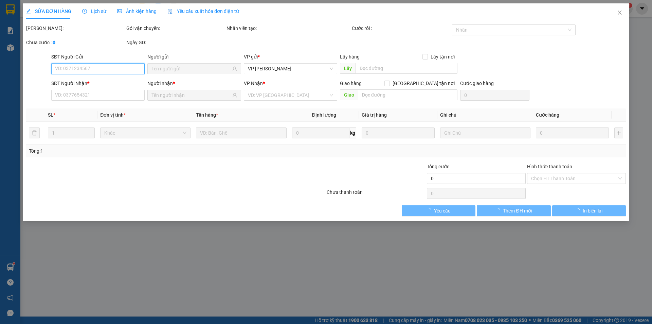
type input "0339049687"
type input "THẮNG CHÁO"
type input "0987648595"
type input "HUYỀN"
type input "120.000"
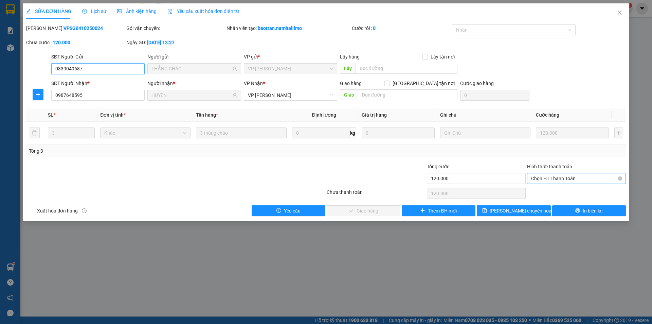
click at [583, 176] on span "Chọn HT Thanh Toán" at bounding box center [576, 178] width 91 height 10
click at [572, 193] on div "Tại văn phòng" at bounding box center [576, 191] width 91 height 7
type input "0"
click at [369, 208] on span "Giao hàng" at bounding box center [368, 210] width 22 height 7
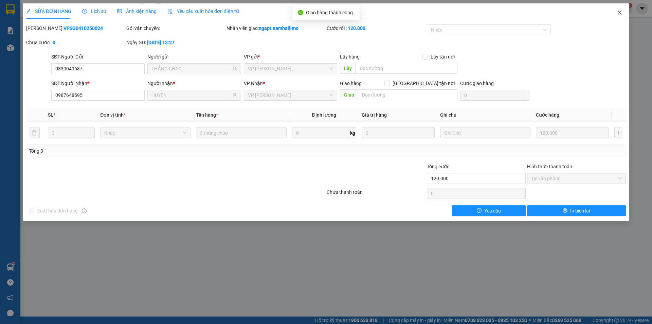
click at [621, 14] on icon "close" at bounding box center [620, 13] width 4 height 4
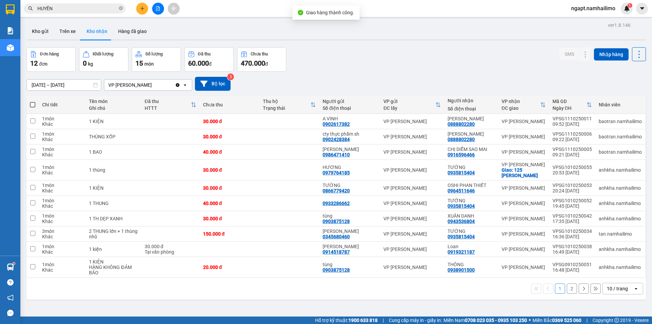
click at [77, 8] on input "HUYỀN" at bounding box center [77, 8] width 80 height 7
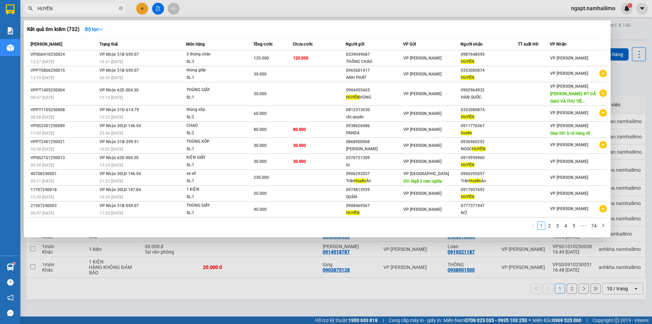
click at [507, 9] on div at bounding box center [326, 162] width 652 height 324
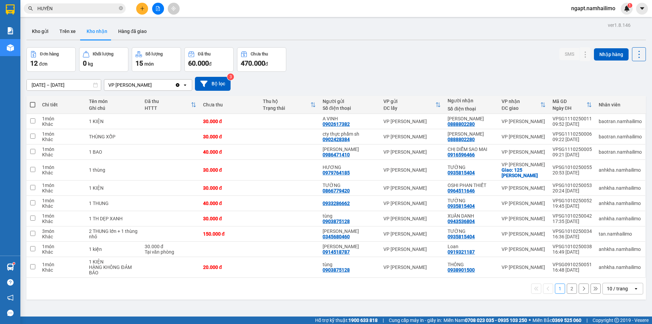
click at [158, 11] on button at bounding box center [158, 9] width 12 height 12
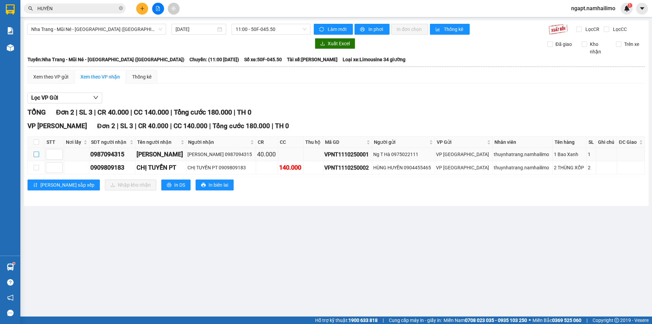
click at [37, 155] on input "checkbox" at bounding box center [36, 154] width 5 height 5
checkbox input "true"
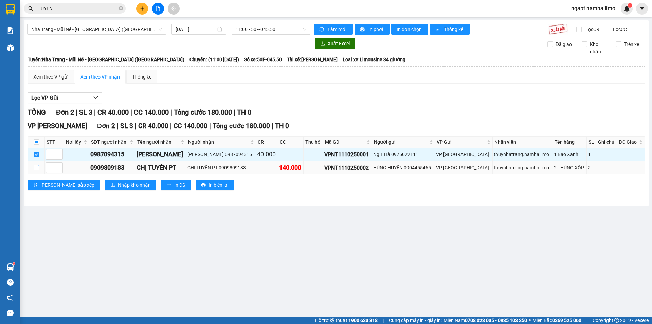
click at [37, 169] on input "checkbox" at bounding box center [36, 167] width 5 height 5
checkbox input "true"
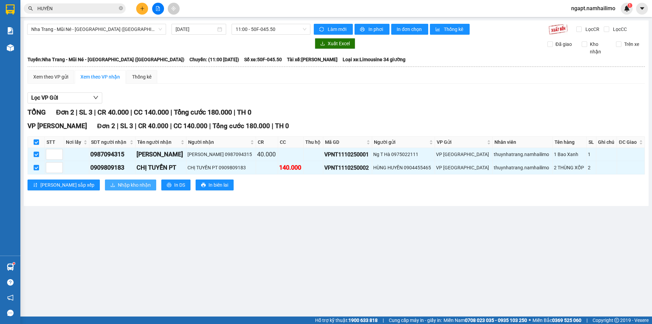
click at [118, 183] on span "Nhập kho nhận" at bounding box center [134, 184] width 33 height 7
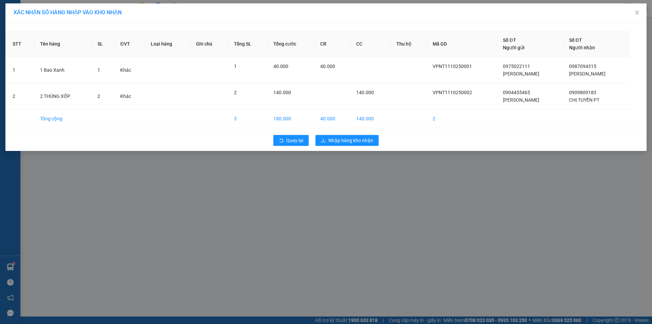
click at [357, 146] on div "Quay lại Nhập hàng kho nhận" at bounding box center [326, 140] width 638 height 18
click at [358, 142] on span "Nhập hàng kho nhận" at bounding box center [350, 140] width 45 height 7
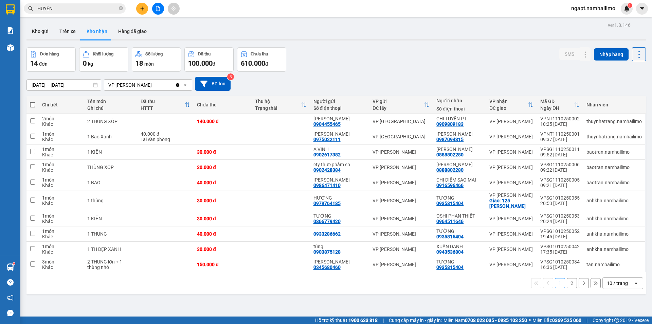
click at [424, 65] on div "Đơn hàng 14 đơn Khối lượng 0 kg Số lượng 18 món Đã thu 100.000 đ Chưa thu 610.0…" at bounding box center [336, 59] width 620 height 24
click at [96, 7] on input "HUYỀN" at bounding box center [77, 8] width 80 height 7
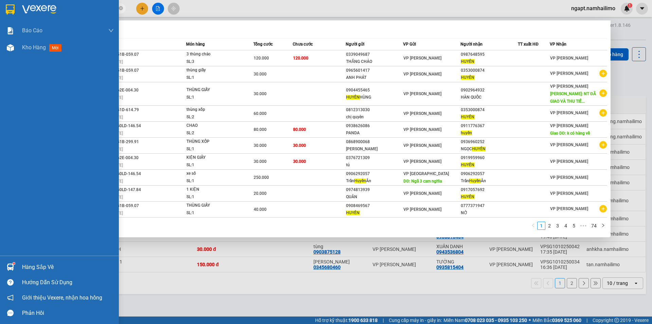
drag, startPoint x: 96, startPoint y: 7, endPoint x: 15, endPoint y: 7, distance: 80.8
click at [15, 7] on section "Kết quả tìm kiếm ( 732 ) Bộ lọc Mã ĐH Trạng thái Món hàng Tổng cước Chưa cước N…" at bounding box center [326, 162] width 652 height 324
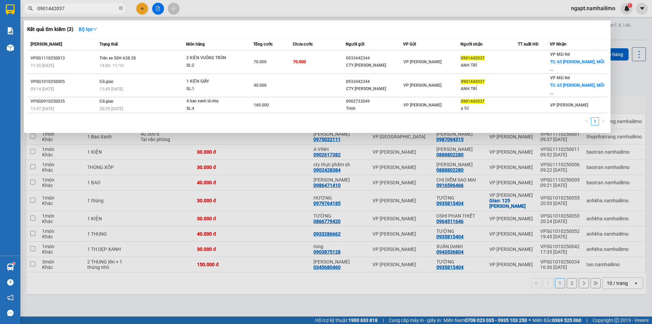
type input "0901442037"
click at [426, 13] on div at bounding box center [326, 162] width 652 height 324
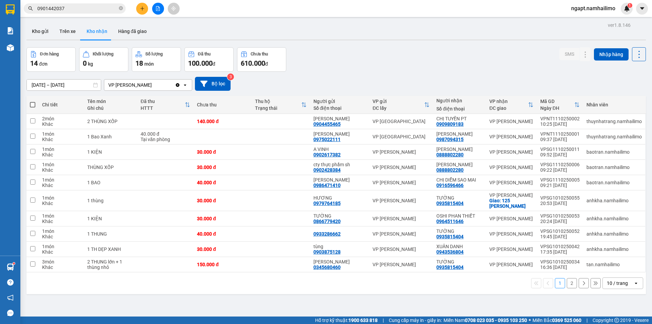
click at [80, 7] on input "0901442037" at bounding box center [77, 8] width 80 height 7
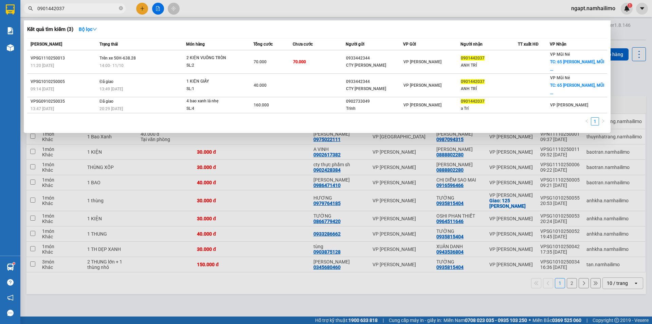
click at [290, 300] on div at bounding box center [326, 162] width 652 height 324
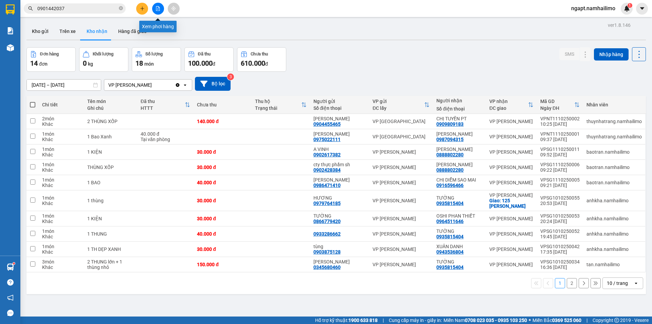
click at [157, 10] on icon "file-add" at bounding box center [158, 8] width 5 height 5
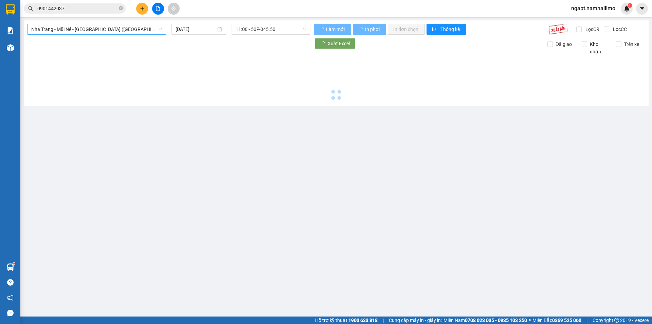
click at [136, 26] on span "Nha Trang - Mũi Né - [GEOGRAPHIC_DATA] ([GEOGRAPHIC_DATA])" at bounding box center [96, 29] width 131 height 10
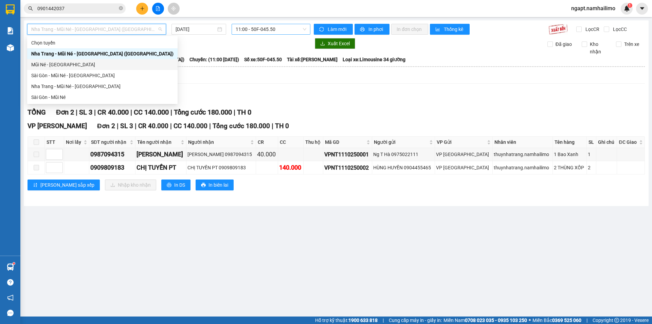
click at [285, 29] on span "11:00 - 50F-045.50" at bounding box center [271, 29] width 71 height 10
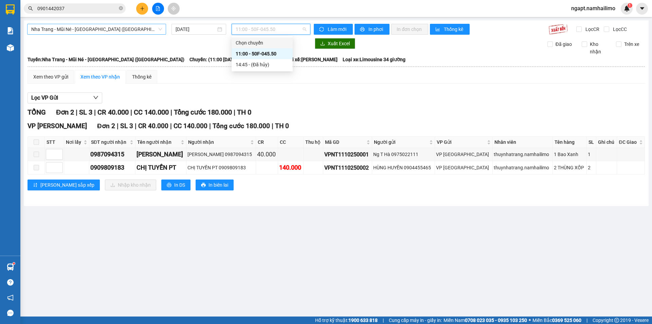
click at [141, 28] on span "Nha Trang - Mũi Né - [GEOGRAPHIC_DATA] ([GEOGRAPHIC_DATA])" at bounding box center [96, 29] width 131 height 10
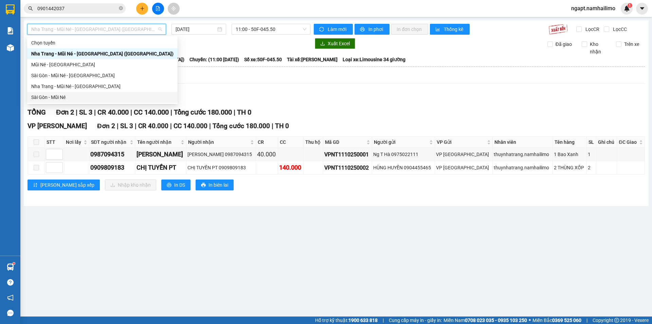
click at [50, 96] on div "Sài Gòn - Mũi Né" at bounding box center [102, 96] width 142 height 7
type input "[DATE]"
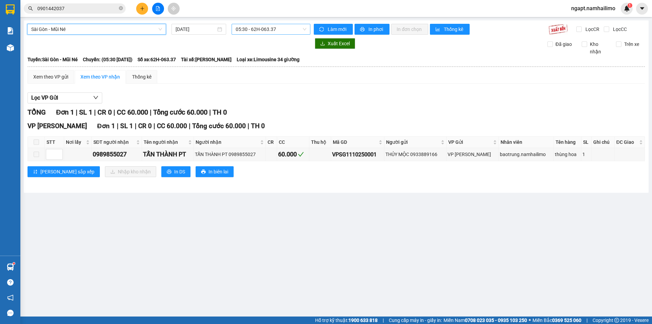
click at [291, 27] on span "05:30 - 62H-063.37" at bounding box center [271, 29] width 71 height 10
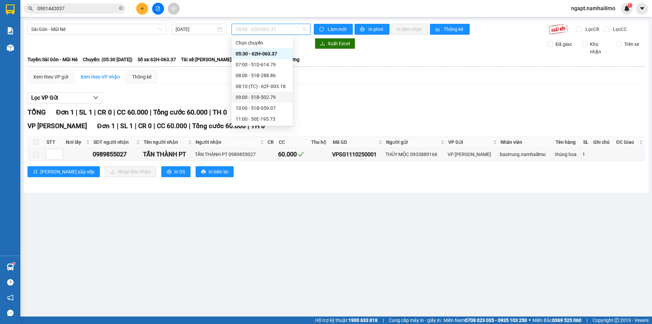
click at [263, 95] on div "09:00 - 51B-502.79" at bounding box center [262, 96] width 53 height 7
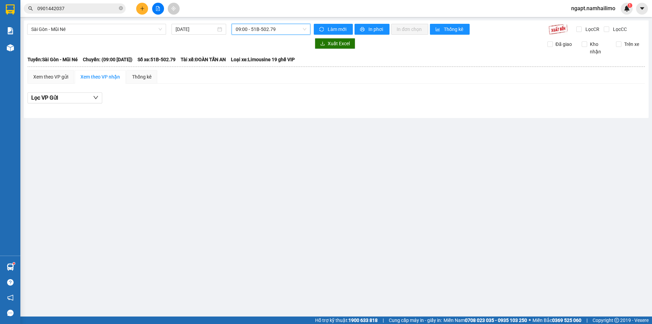
click at [290, 32] on span "09:00 - 51B-502.79" at bounding box center [271, 29] width 71 height 10
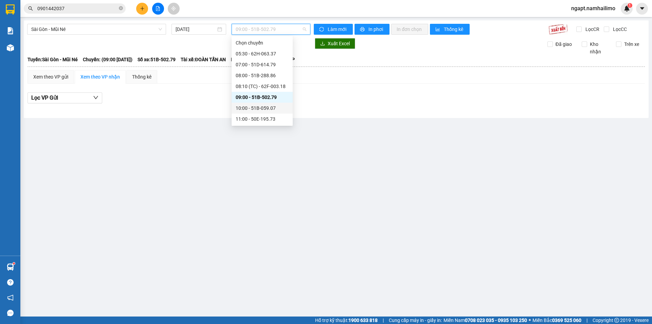
click at [249, 108] on div "10:00 - 51B-059.07" at bounding box center [262, 107] width 53 height 7
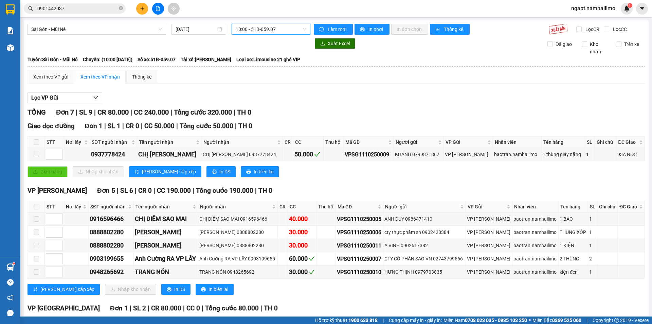
click at [298, 27] on span "10:00 - 51B-059.07" at bounding box center [271, 29] width 71 height 10
click at [281, 30] on span "10:00 - 51B-059.07" at bounding box center [271, 29] width 71 height 10
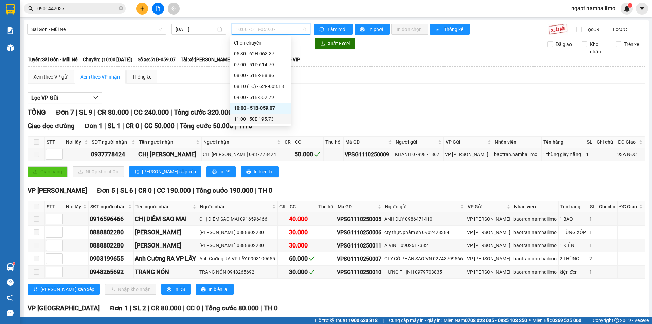
click at [254, 115] on div "11:00 - 50E-195.73" at bounding box center [260, 118] width 61 height 11
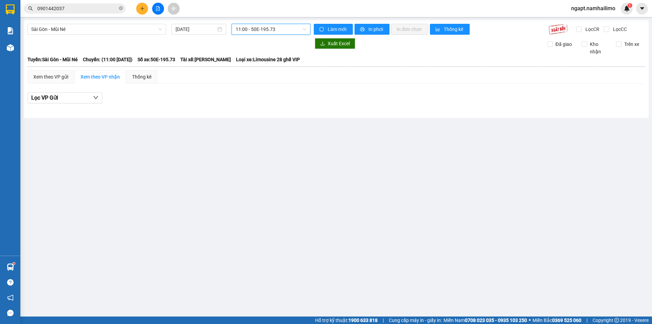
click at [296, 32] on span "11:00 - 50E-195.73" at bounding box center [271, 29] width 71 height 10
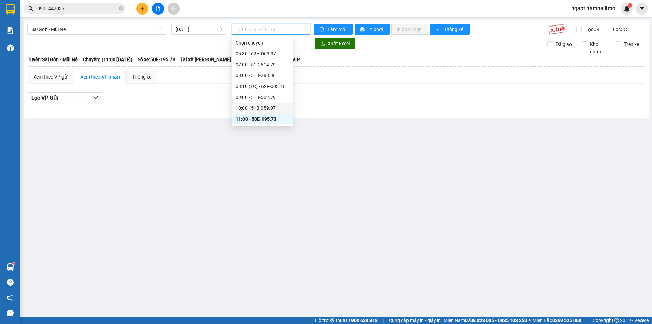
scroll to position [45, 0]
click at [264, 83] on div "12:00 - (Đã hủy)" at bounding box center [262, 84] width 53 height 7
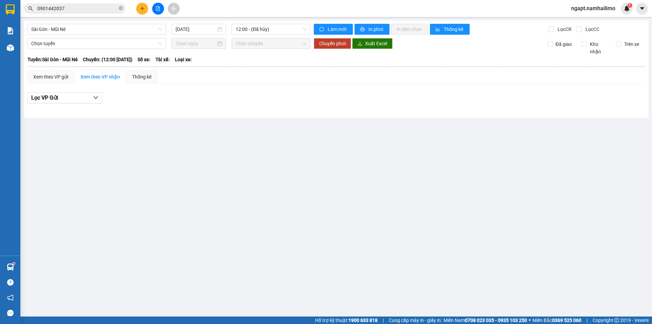
click at [265, 83] on div "Xem theo VP gửi Xem theo VP nhận Thống kê" at bounding box center [337, 77] width 618 height 14
click at [291, 28] on span "12:00 - (Đã hủy)" at bounding box center [271, 29] width 71 height 10
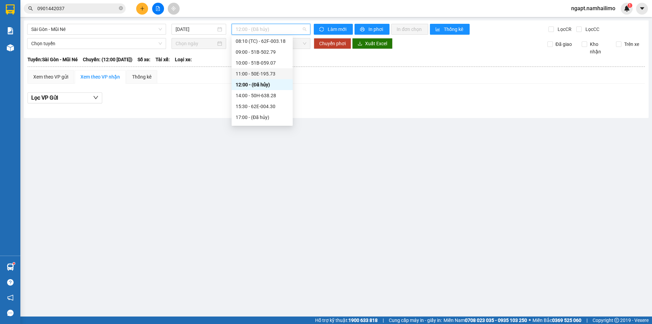
click at [273, 74] on div "11:00 - 50E-195.73" at bounding box center [262, 73] width 53 height 7
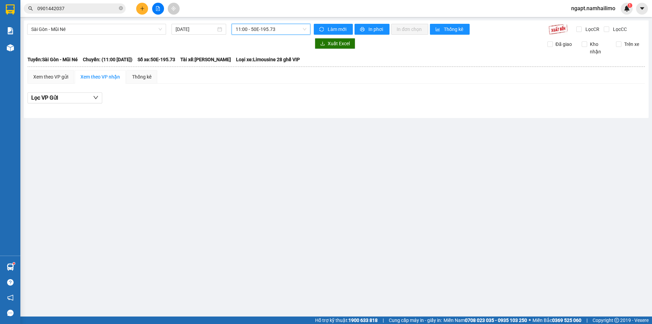
click at [294, 32] on span "11:00 - 50E-195.73" at bounding box center [271, 29] width 71 height 10
click at [285, 29] on span "11:00 - 50E-195.73" at bounding box center [271, 29] width 71 height 10
click at [276, 27] on span "11:00 - 50E-195.73" at bounding box center [271, 29] width 71 height 10
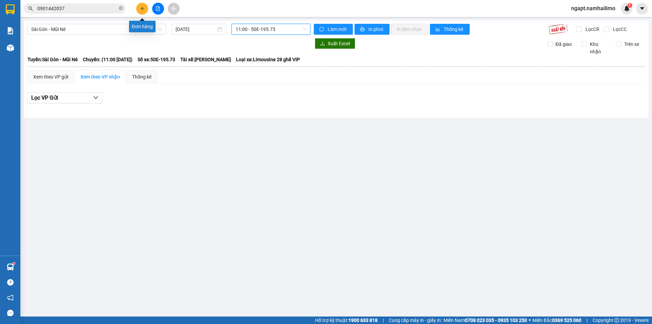
click at [141, 7] on icon "plus" at bounding box center [142, 8] width 5 height 5
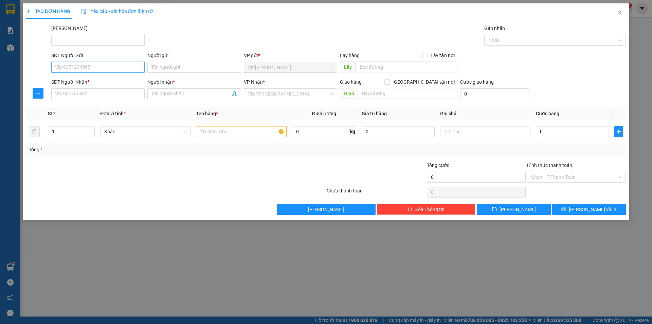
click at [94, 71] on input "SĐT Người Gửi" at bounding box center [97, 67] width 93 height 11
type input "0344836833"
click at [105, 78] on div "0344836833 - HOA" at bounding box center [97, 80] width 85 height 7
type input "HOA"
type input "0365336937"
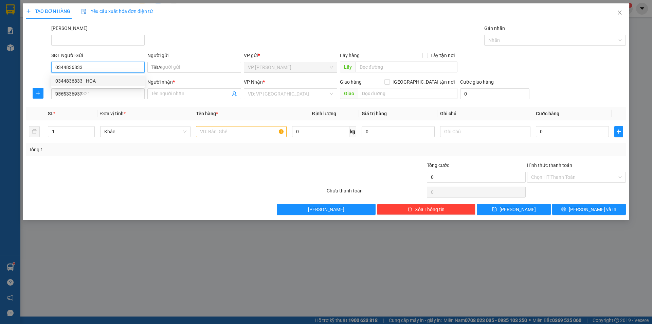
type input "QUANG"
type input "30.000"
type input "0344836833"
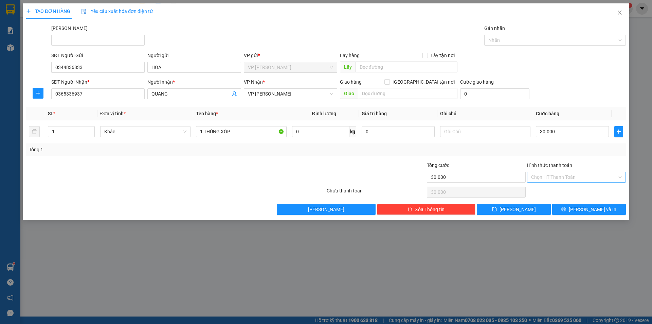
click at [584, 179] on input "Hình thức thanh toán" at bounding box center [574, 177] width 86 height 10
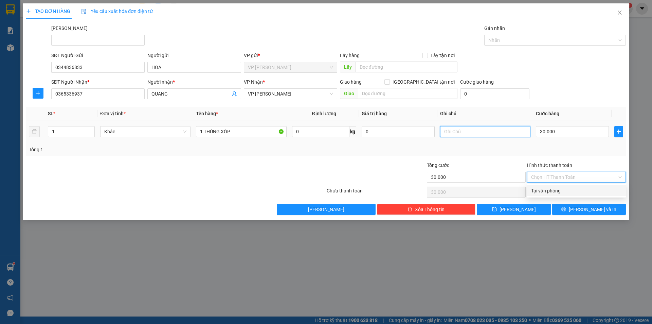
click at [465, 129] on input "text" at bounding box center [485, 131] width 90 height 11
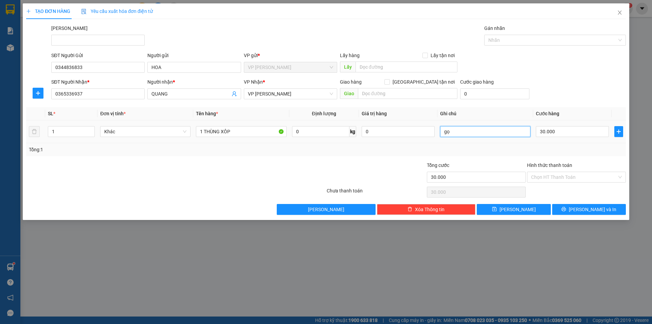
type input "g"
type input "GỌI NHẬN KHÁCH"
click at [589, 179] on input "Hình thức thanh toán" at bounding box center [574, 177] width 86 height 10
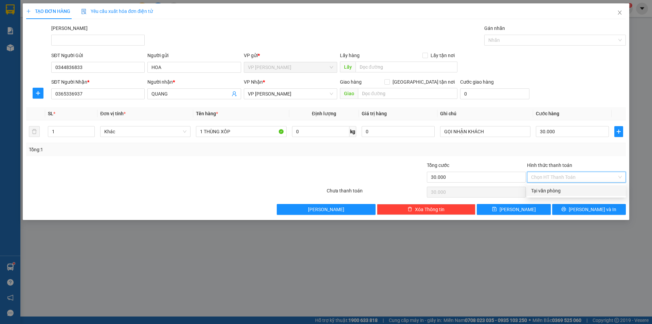
click at [583, 191] on div "Tại văn phòng" at bounding box center [576, 190] width 91 height 7
type input "0"
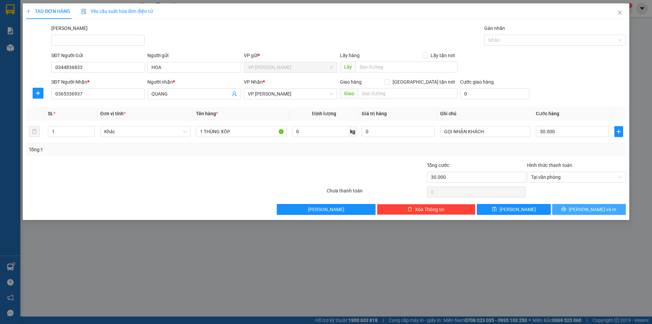
click at [584, 207] on span "[PERSON_NAME] và In" at bounding box center [593, 209] width 48 height 7
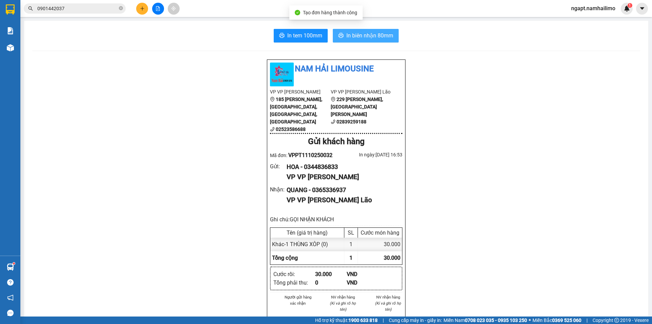
click at [384, 35] on span "In biên nhận 80mm" at bounding box center [369, 35] width 47 height 8
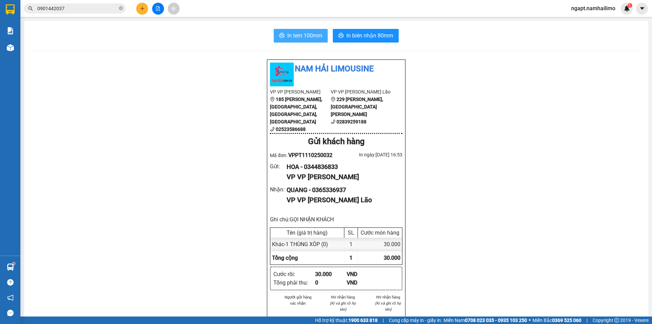
click at [312, 40] on button "In tem 100mm" at bounding box center [301, 36] width 54 height 14
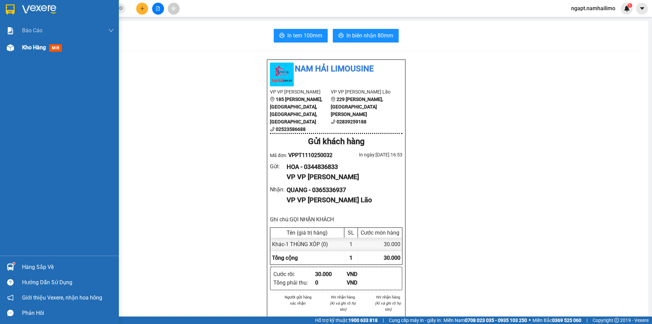
click at [20, 49] on div "Kho hàng mới" at bounding box center [59, 47] width 119 height 17
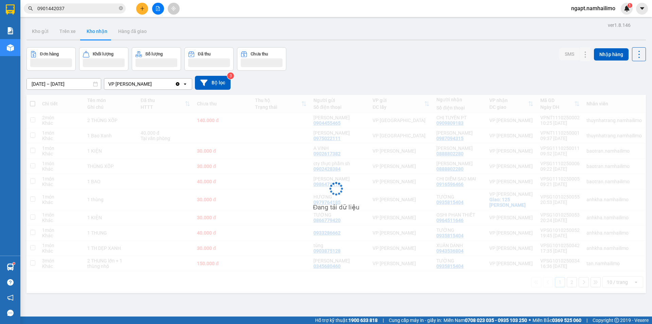
click at [159, 11] on icon "file-add" at bounding box center [158, 8] width 4 height 5
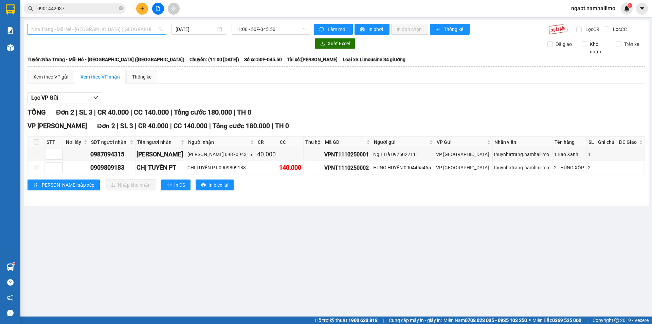
click at [120, 29] on span "Nha Trang - Mũi Né - [GEOGRAPHIC_DATA] ([GEOGRAPHIC_DATA])" at bounding box center [96, 29] width 131 height 10
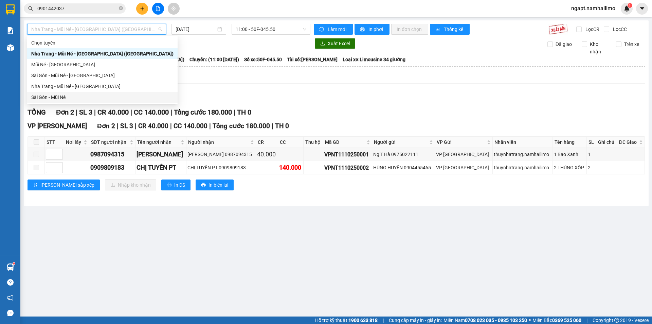
click at [81, 96] on div "Sài Gòn - Mũi Né" at bounding box center [102, 96] width 142 height 7
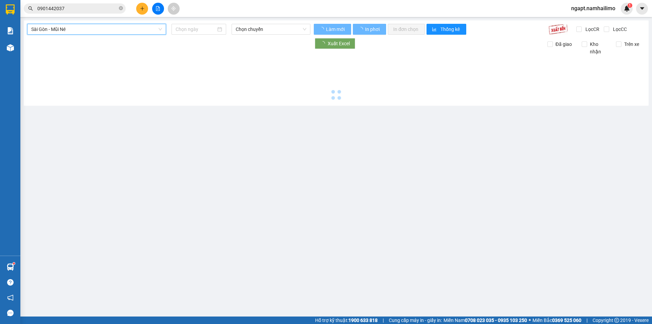
type input "[DATE]"
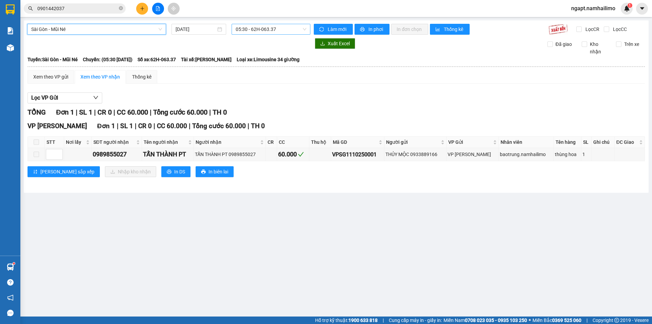
click at [281, 26] on span "05:30 - 62H-063.37" at bounding box center [271, 29] width 71 height 10
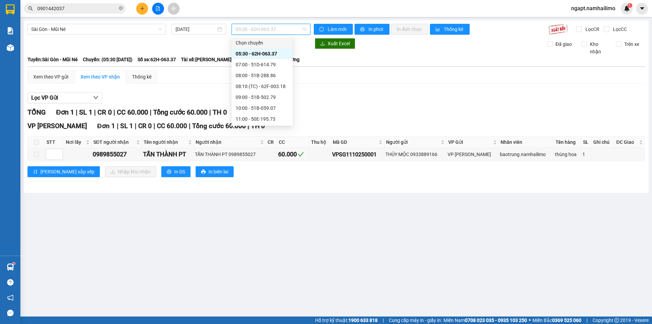
scroll to position [76, 0]
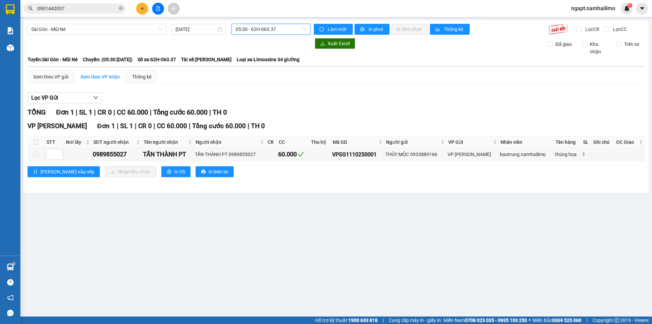
click at [286, 31] on span "05:30 - 62H-063.37" at bounding box center [271, 29] width 71 height 10
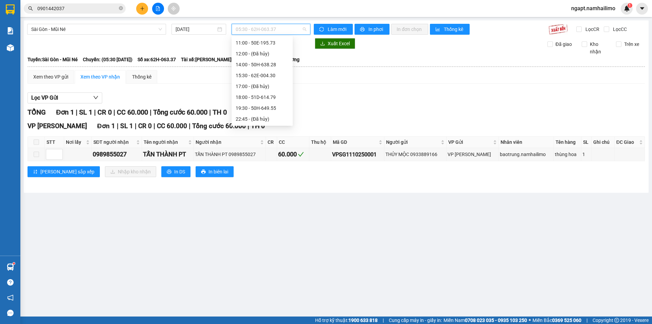
scroll to position [11, 0]
click at [262, 64] on div "08:00 - 51B-288.86" at bounding box center [262, 64] width 53 height 7
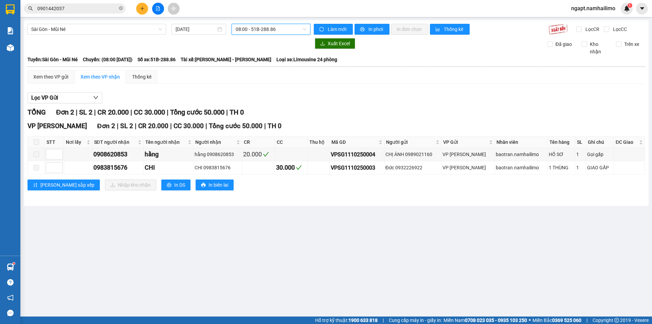
click at [281, 32] on span "08:00 - 51B-288.86" at bounding box center [271, 29] width 71 height 10
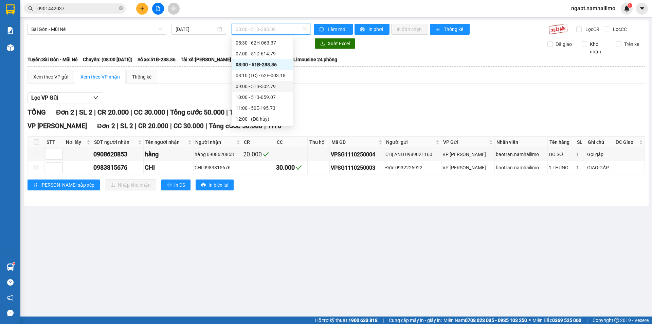
click at [261, 88] on div "09:00 - 51B-502.79" at bounding box center [262, 86] width 53 height 7
